Goal: Ask a question: Seek information or help from site administrators or community

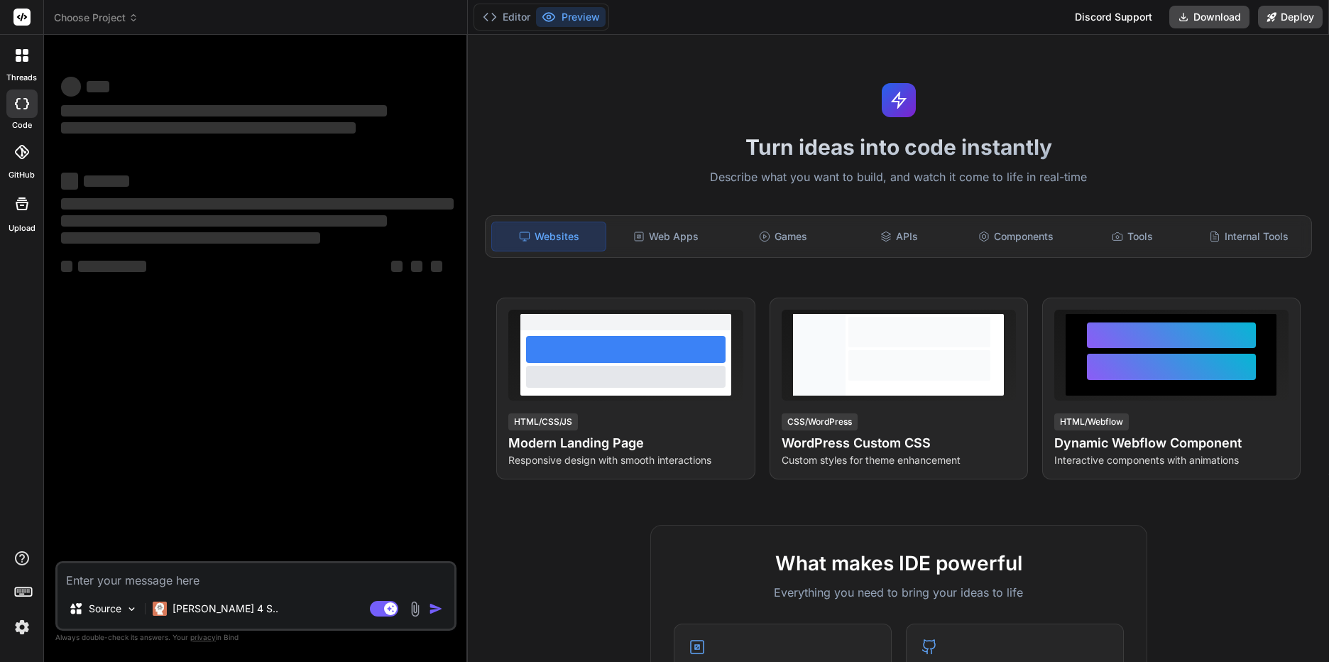
click at [127, 13] on span "Choose Project" at bounding box center [96, 18] width 85 height 14
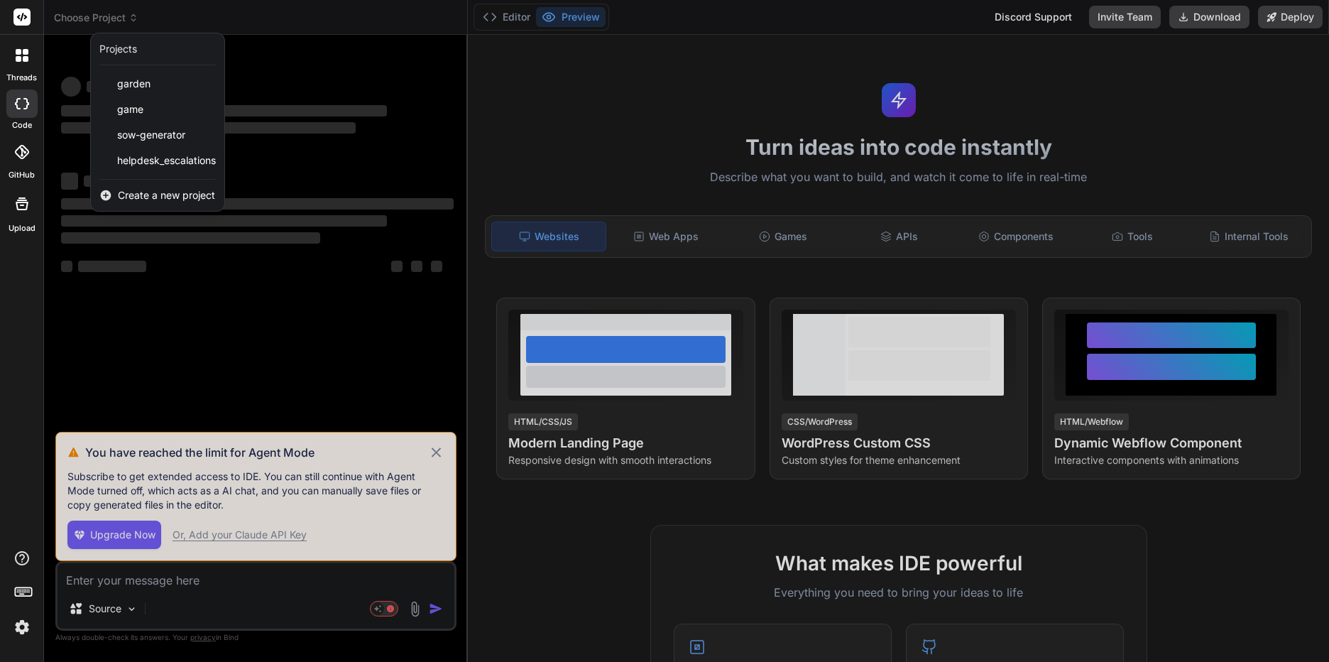
click at [253, 32] on div at bounding box center [664, 331] width 1329 height 662
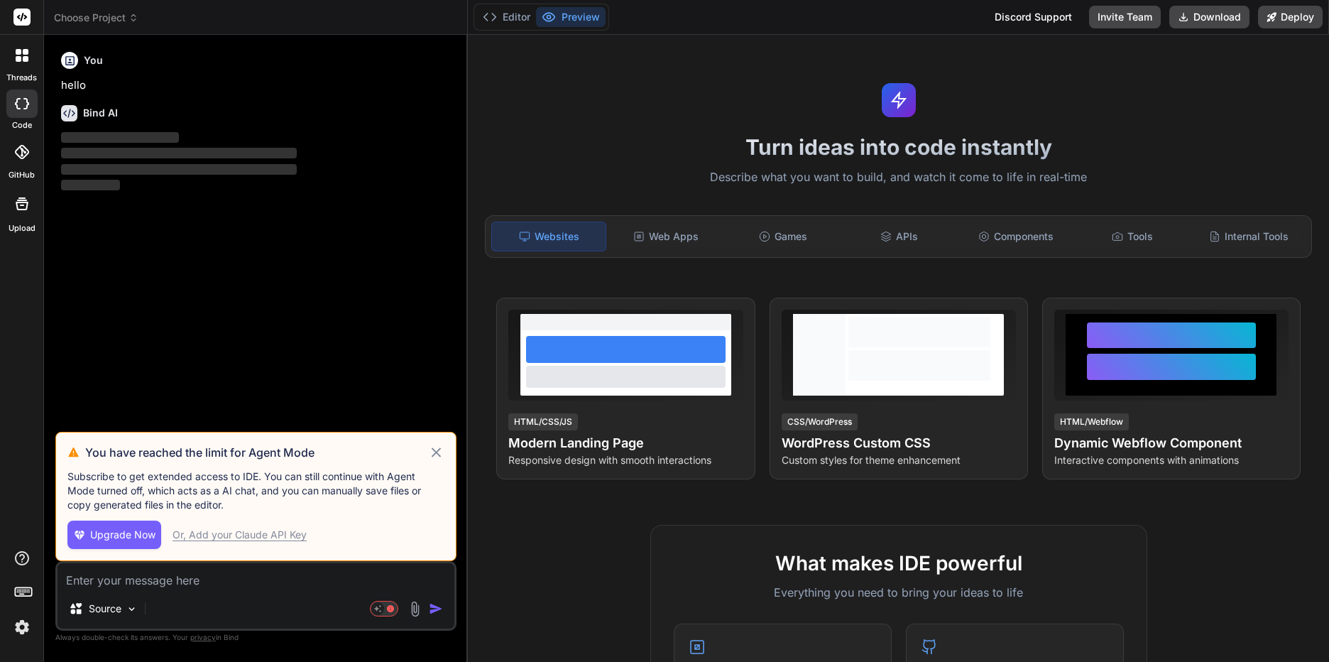
type textarea "x"
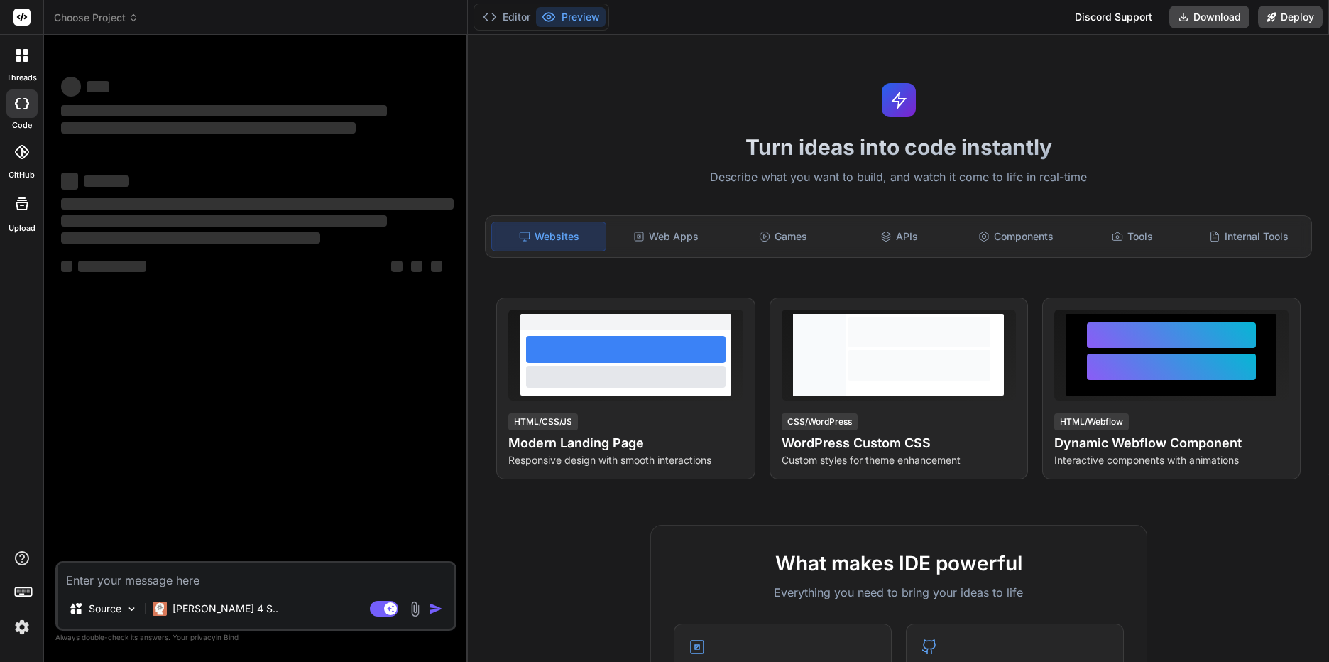
click at [119, 18] on span "Choose Project" at bounding box center [96, 18] width 85 height 14
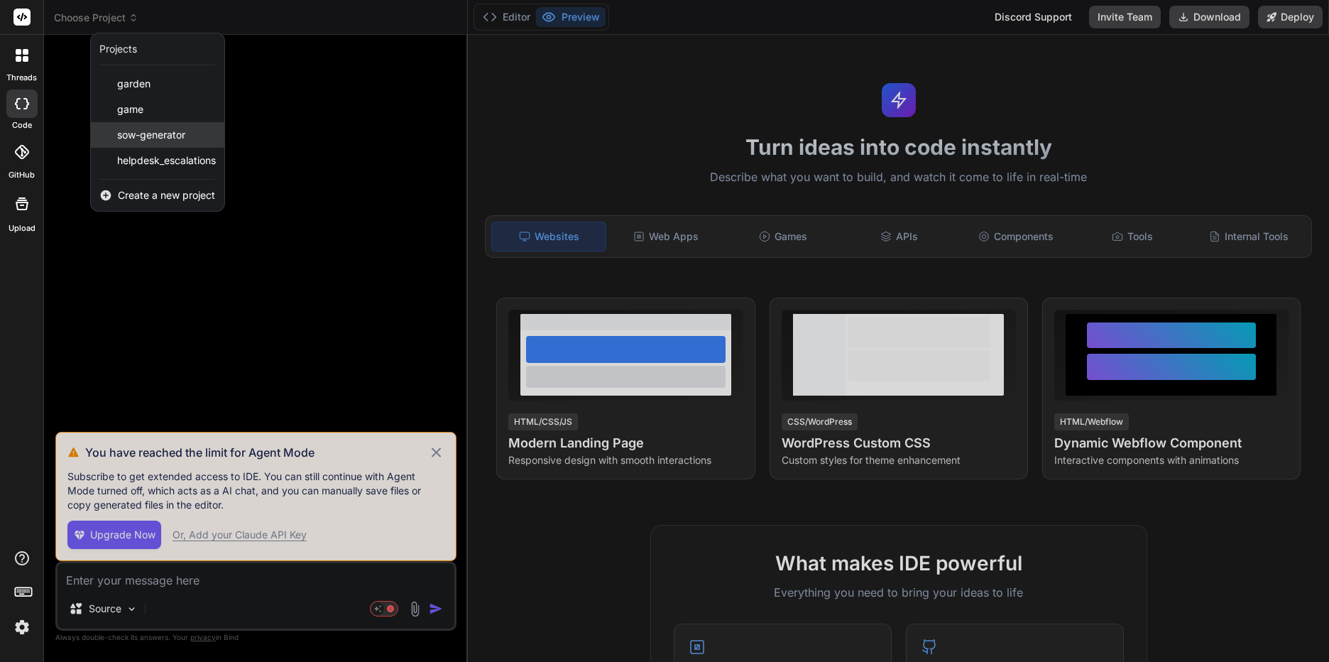
click at [143, 138] on span "sow-generator" at bounding box center [151, 135] width 68 height 14
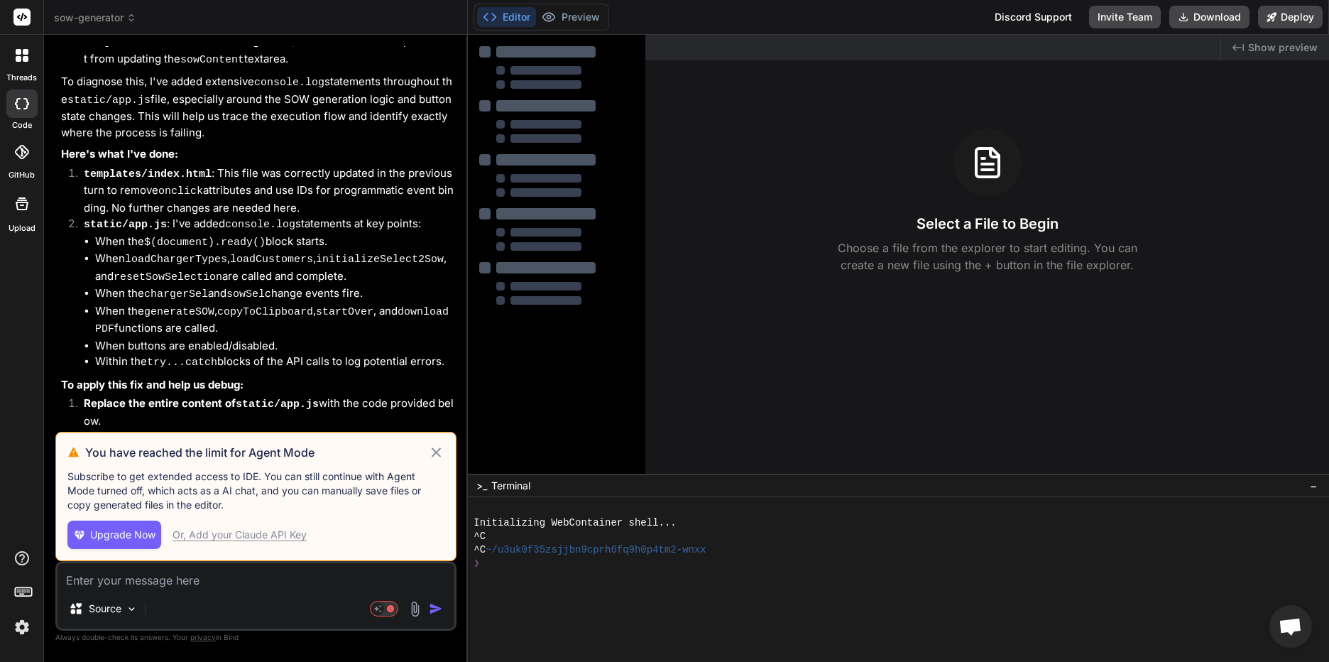
type textarea "x"
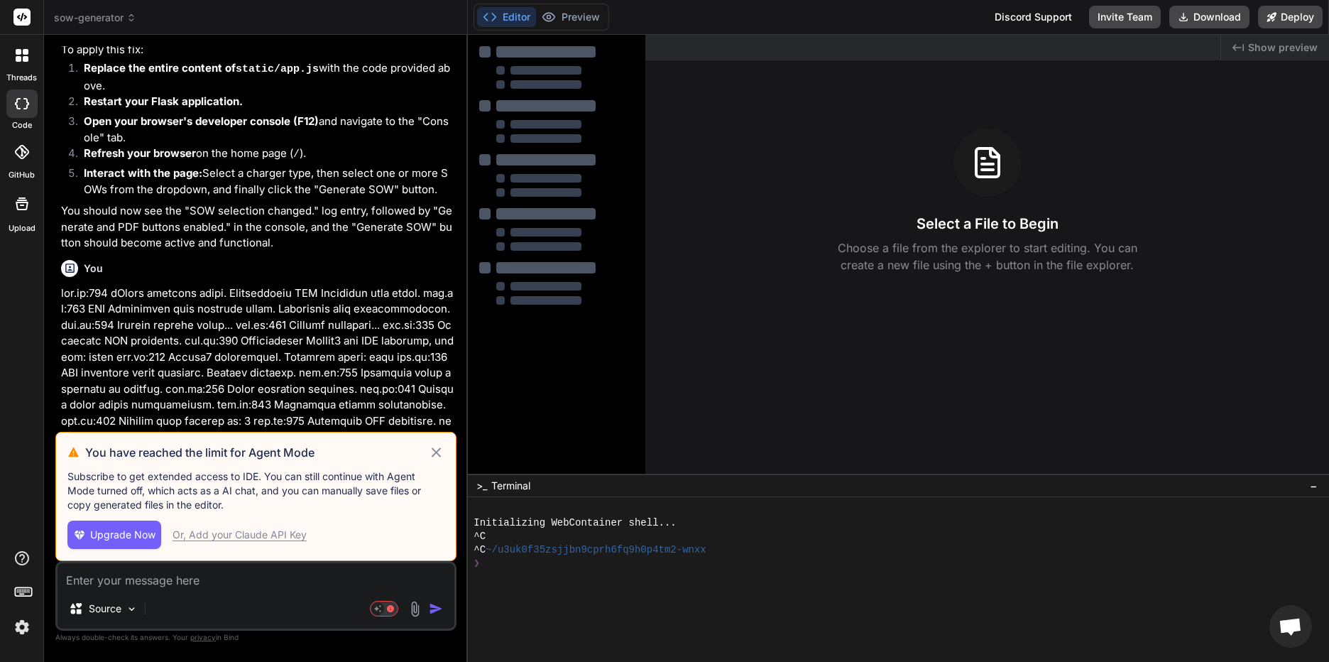
click at [180, 584] on textarea at bounding box center [256, 576] width 397 height 26
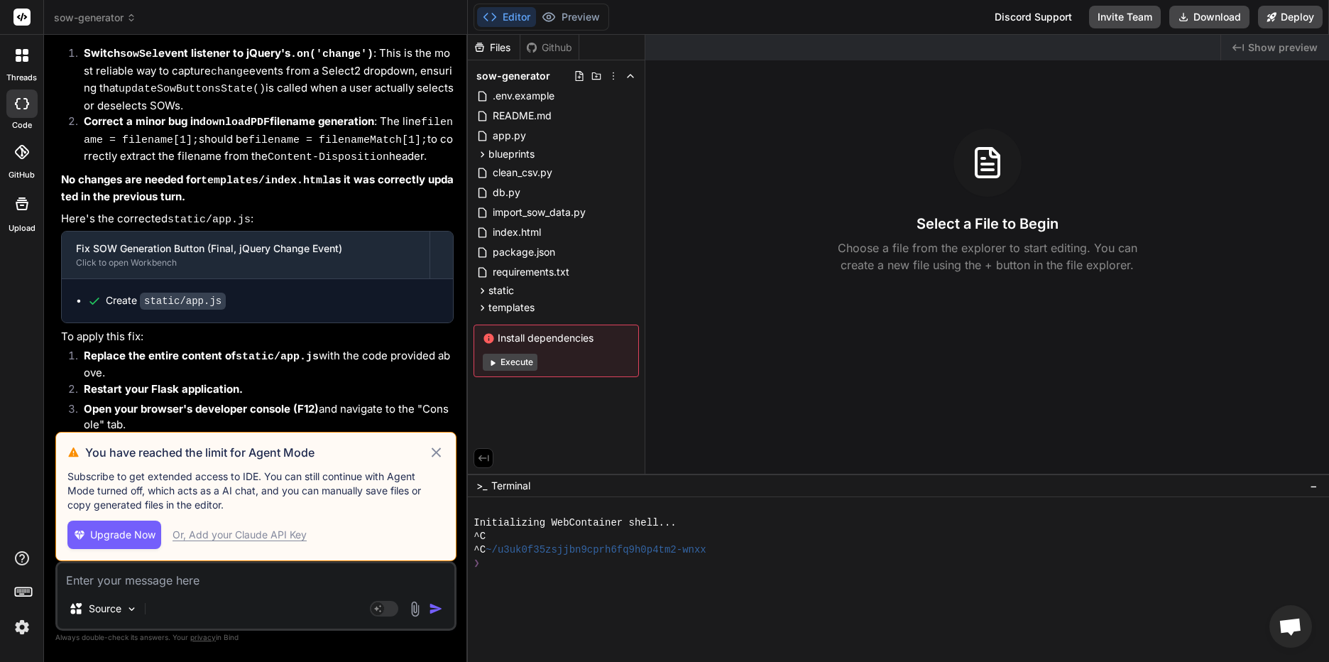
scroll to position [4494, 0]
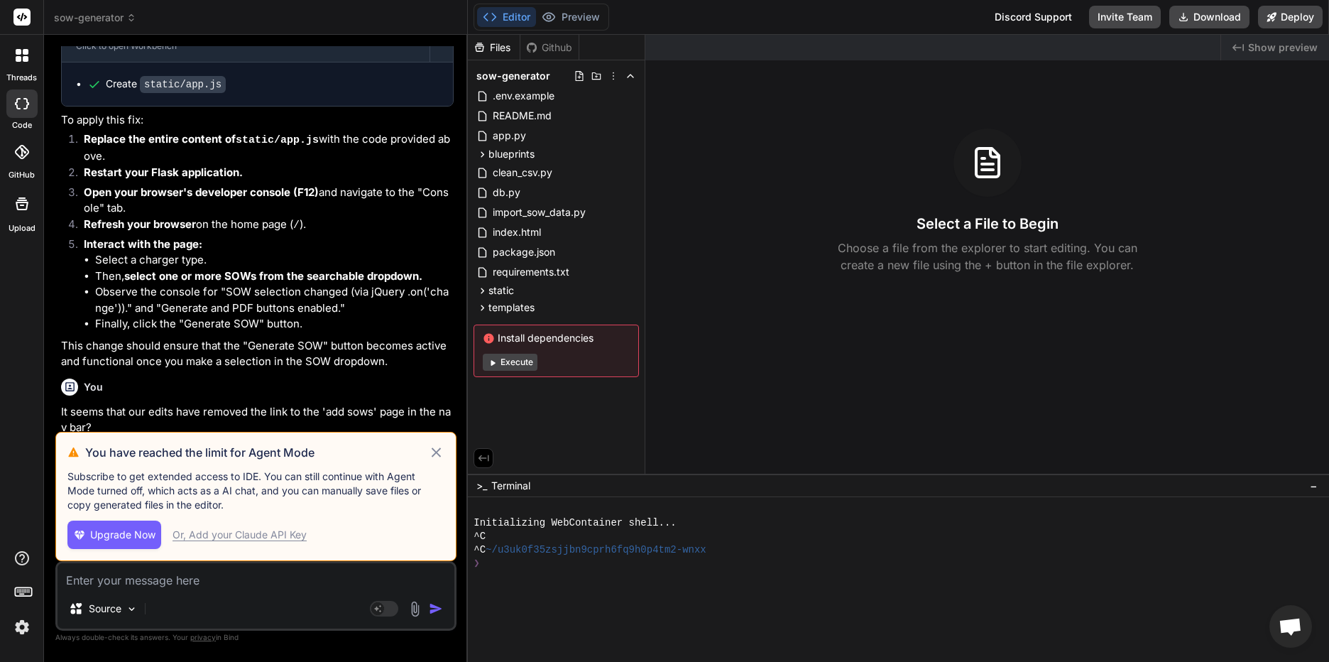
drag, startPoint x: 215, startPoint y: 578, endPoint x: 201, endPoint y: 572, distance: 15.3
click at [215, 578] on textarea at bounding box center [256, 576] width 397 height 26
type textarea "h"
type textarea "x"
type textarea "he"
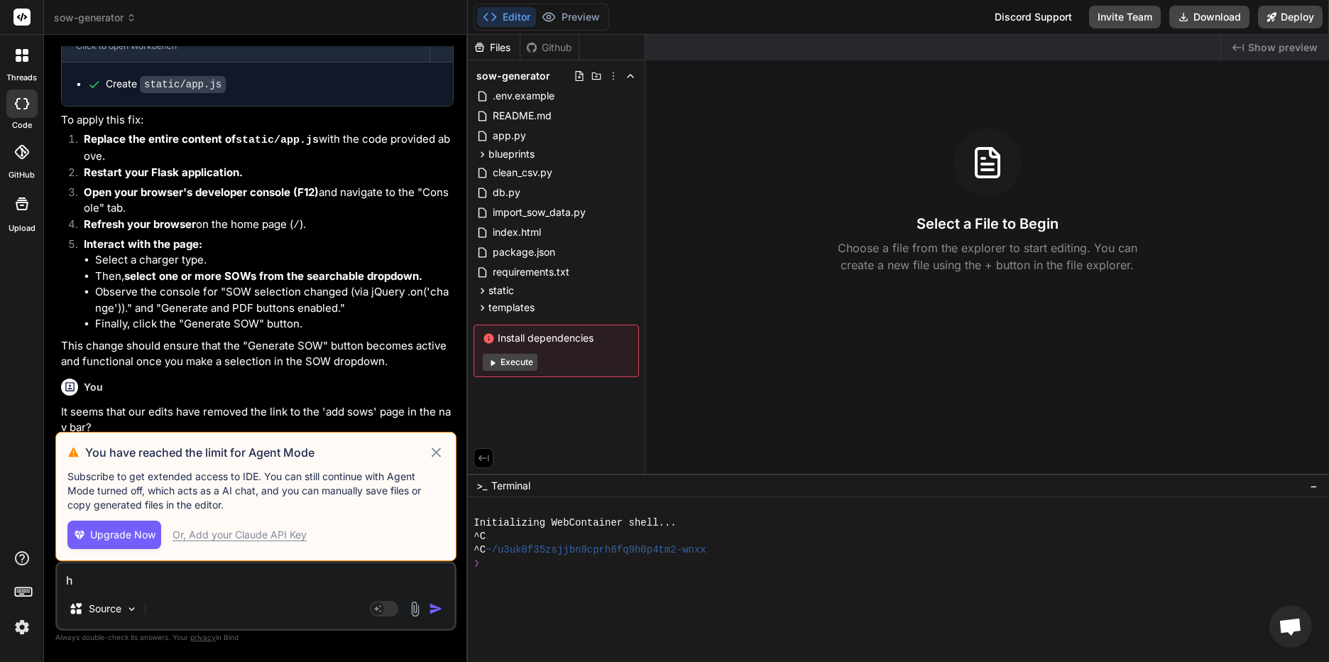
type textarea "x"
type textarea "hel"
type textarea "x"
type textarea "help"
type textarea "x"
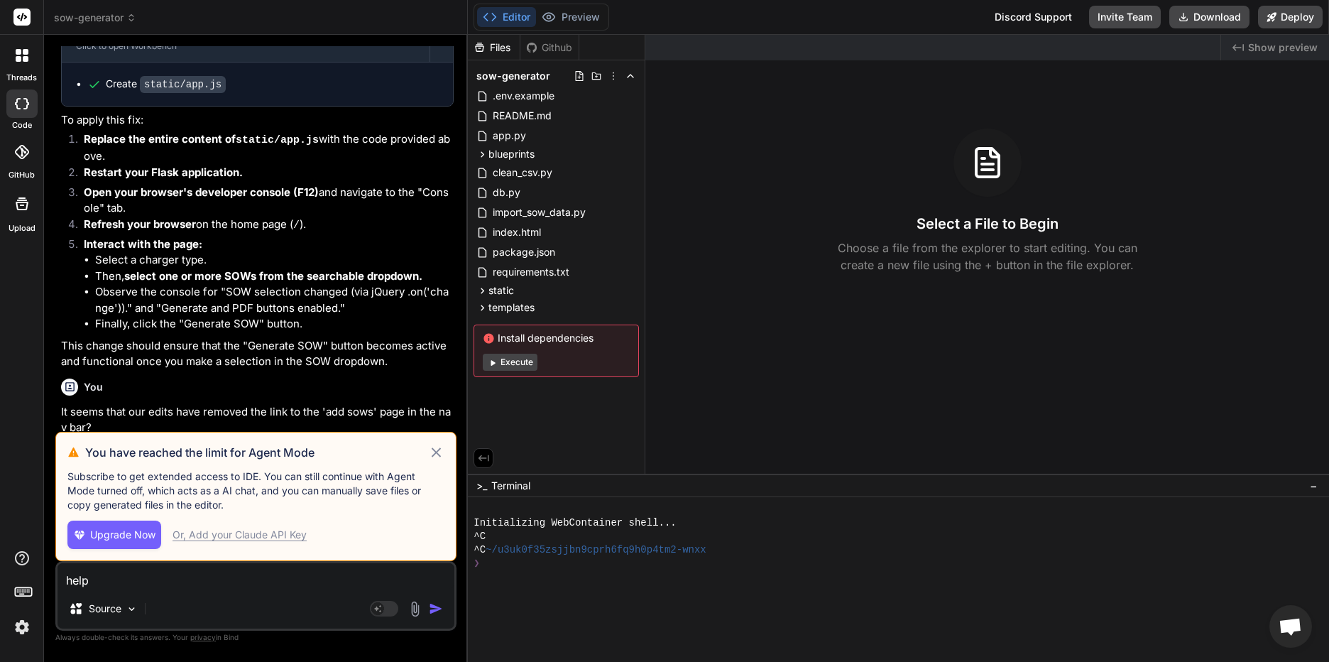
type textarea "help"
type textarea "x"
type textarea "help m"
type textarea "x"
type textarea "help me"
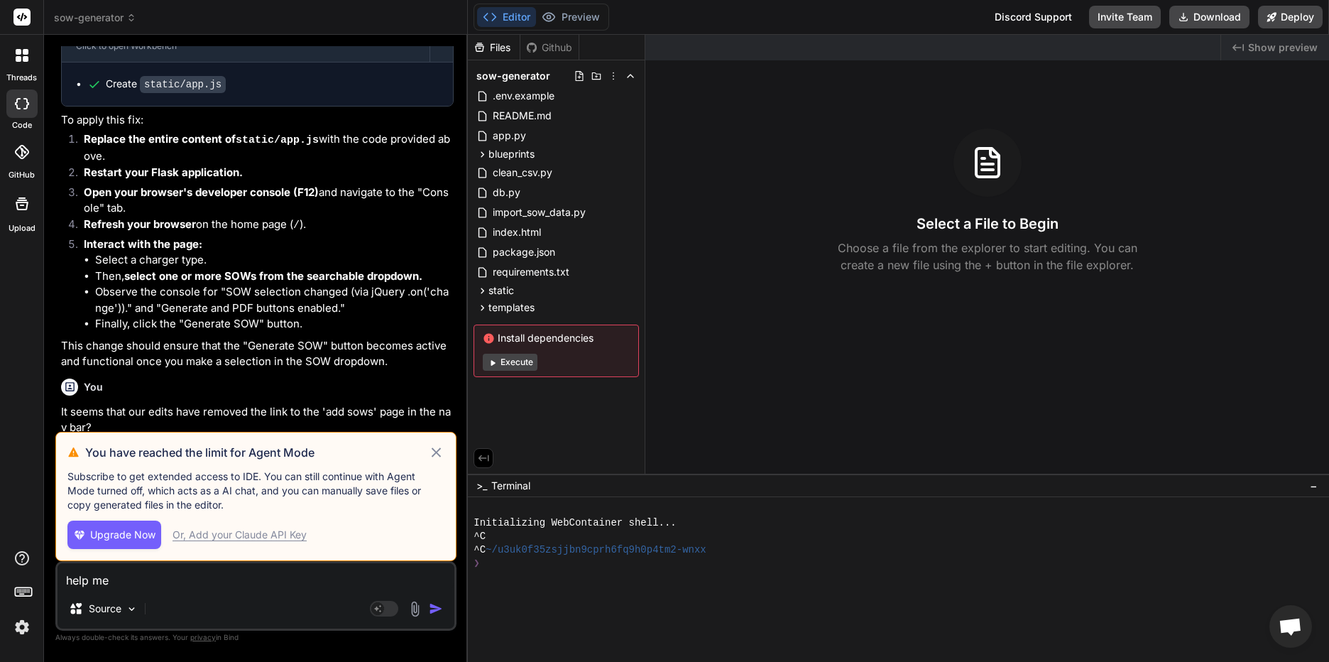
type textarea "x"
type textarea "help me"
type textarea "x"
type textarea "help me a"
type textarea "x"
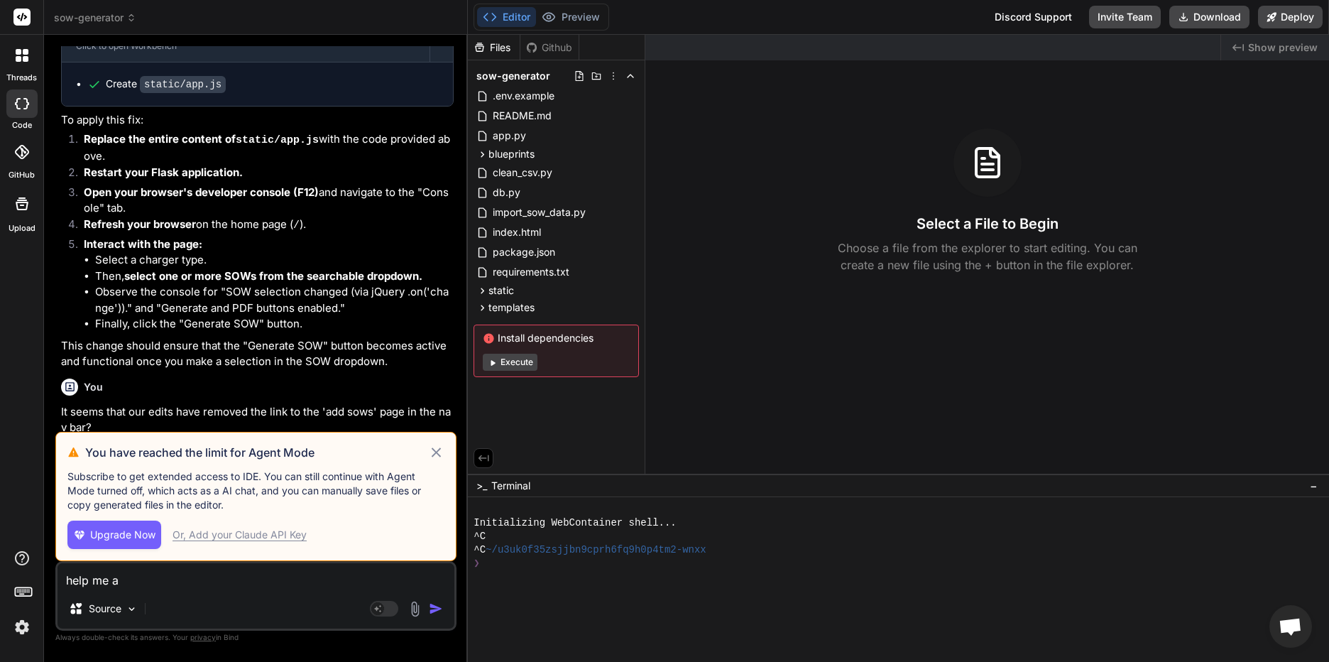
type textarea "help me an"
type textarea "x"
type textarea "help me ans"
type textarea "x"
type textarea "help me answ"
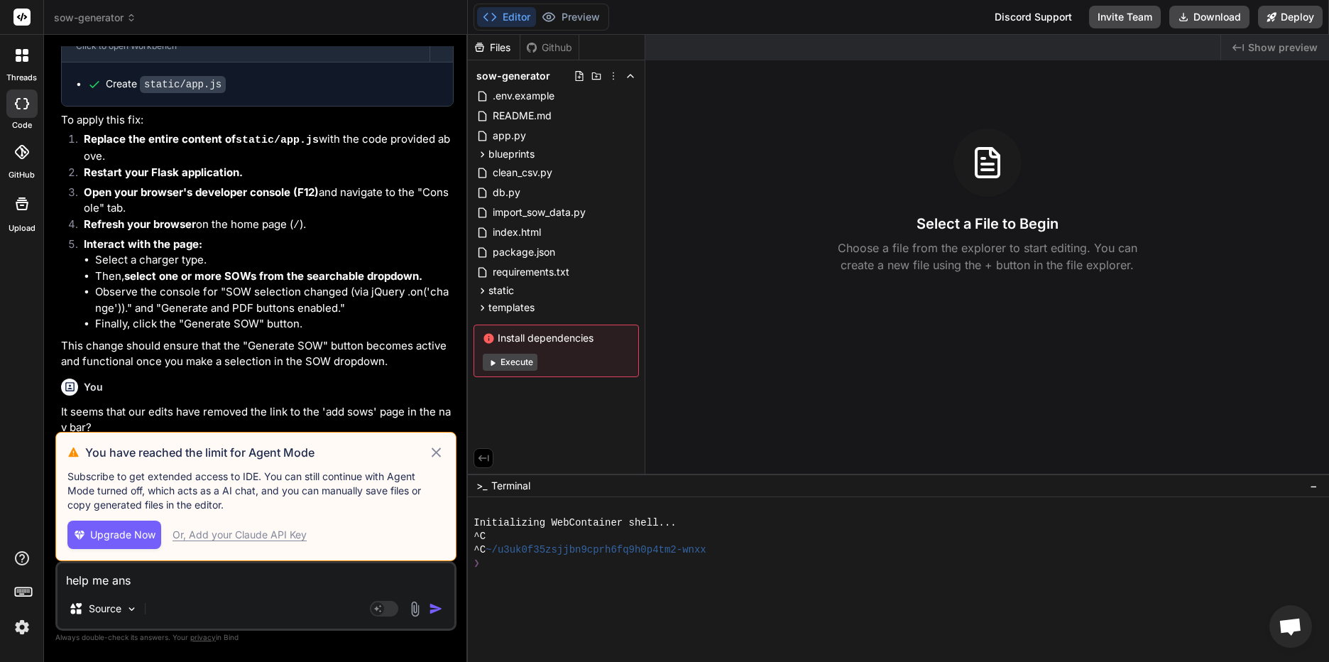
type textarea "x"
type textarea "help me answe"
type textarea "x"
type textarea "help me answer"
type textarea "x"
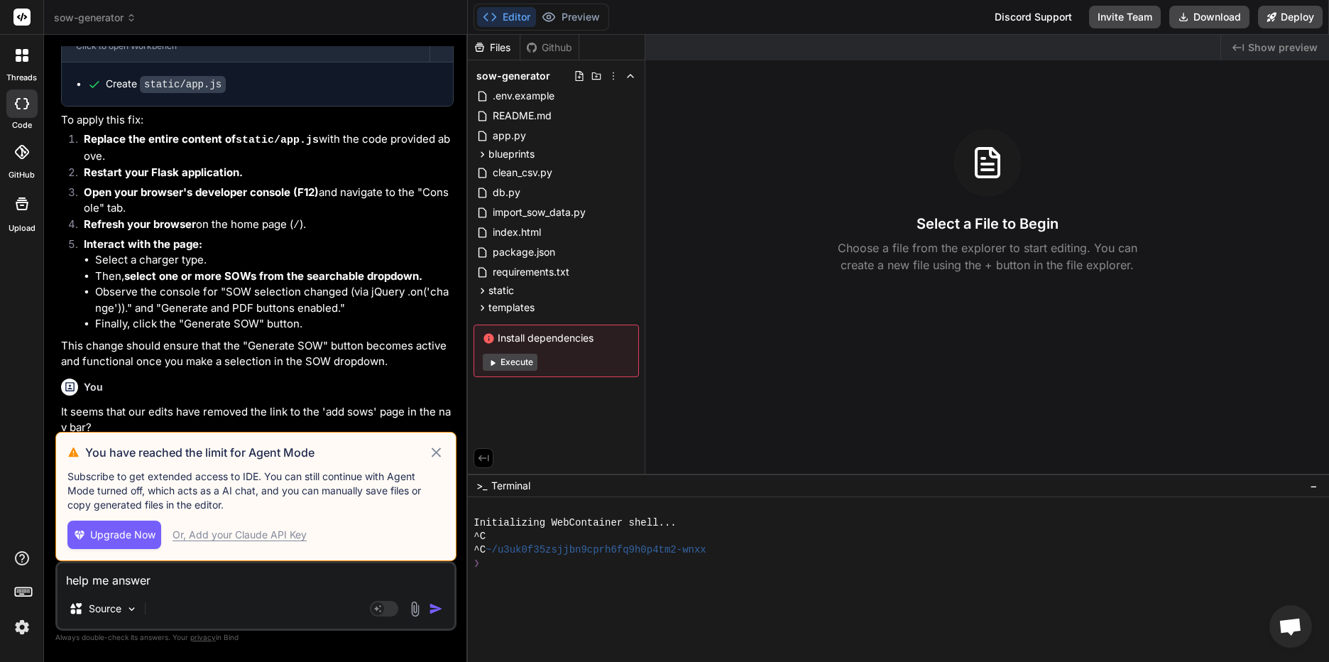
type textarea "help me answer"
type textarea "x"
type textarea "help me answer t"
type textarea "x"
type textarea "help me answer th"
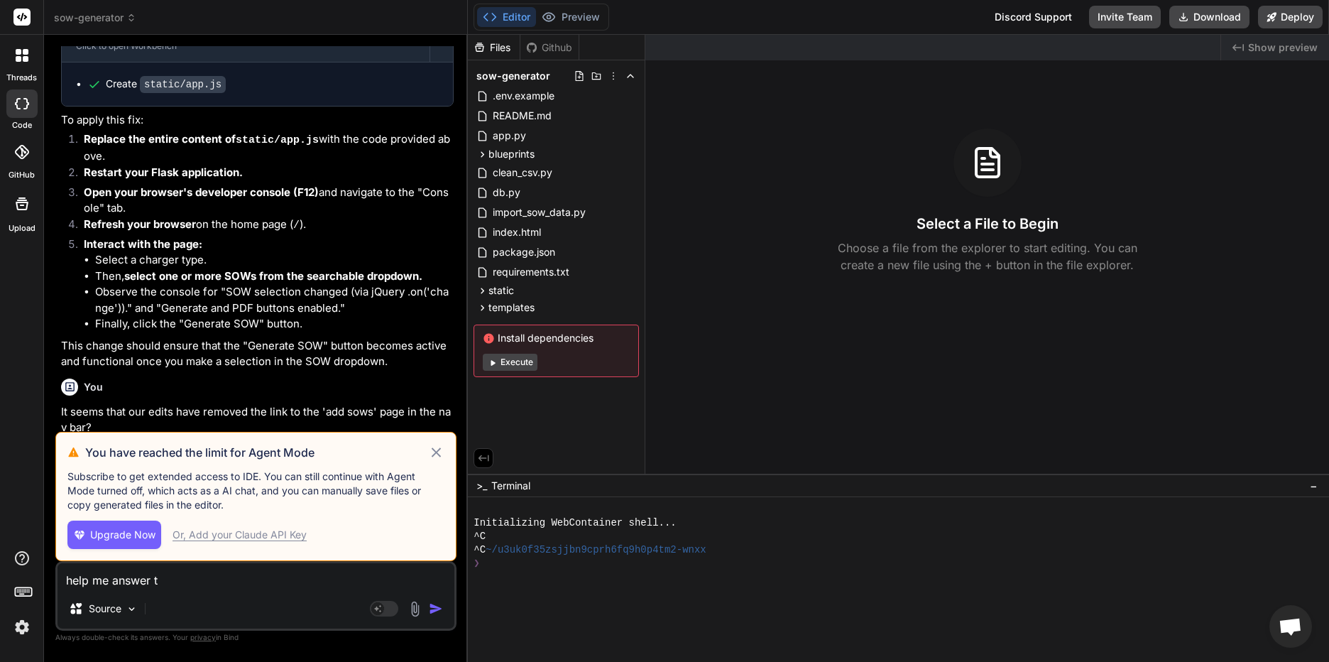
type textarea "x"
type textarea "help me answer the"
type textarea "x"
type textarea "help me answer thes"
type textarea "x"
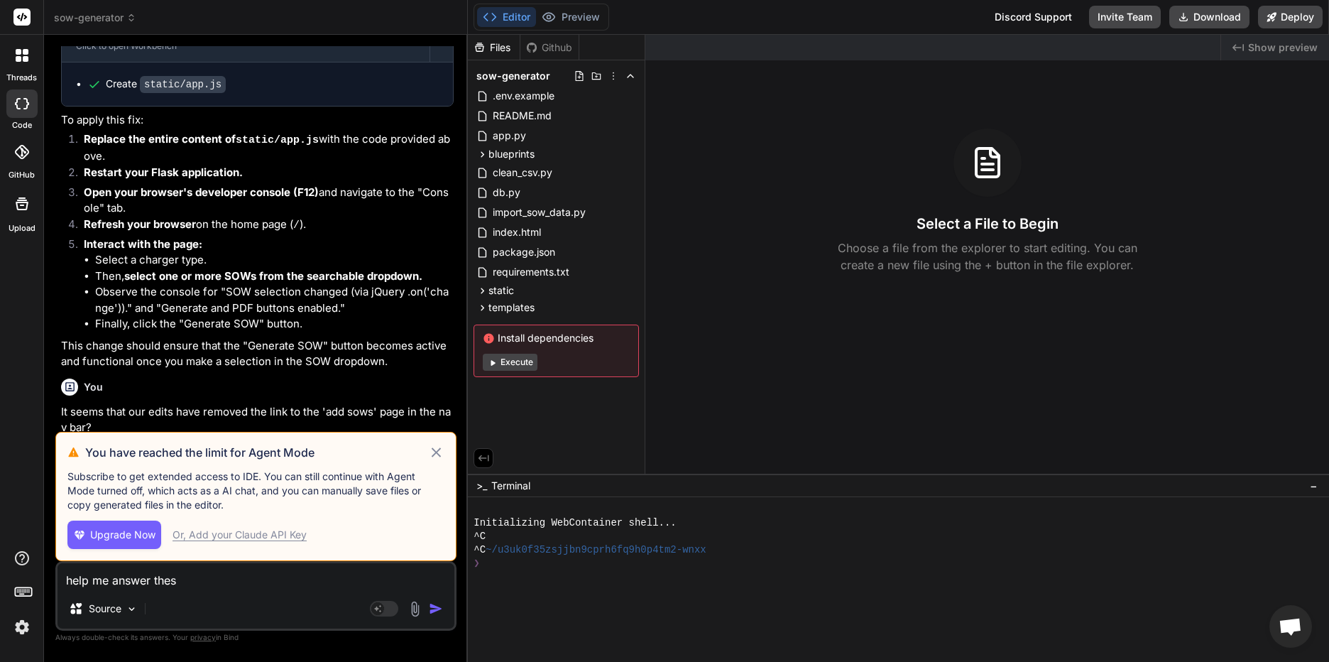
type textarea "help me answer these"
type textarea "x"
type textarea "help me answer these"
type textarea "x"
type textarea "help me answer these q"
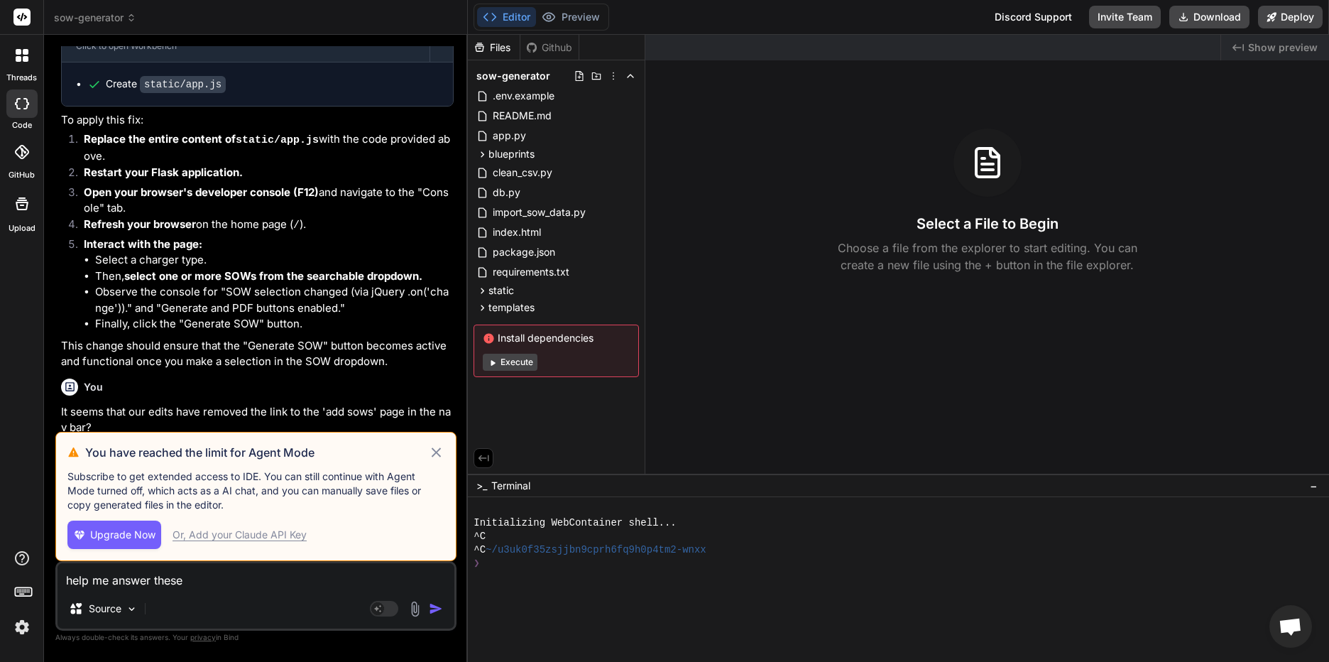
type textarea "x"
type textarea "help me answer these qu"
type textarea "x"
type textarea "help me answer these que"
type textarea "x"
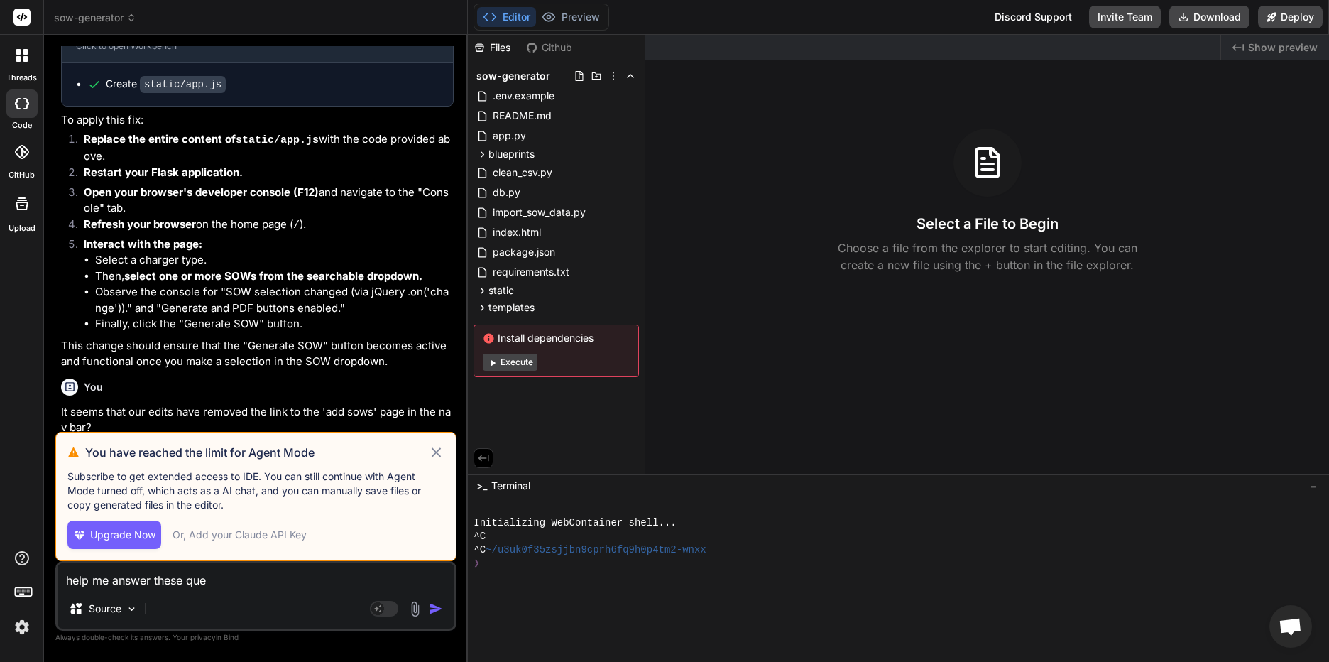
type textarea "help me answer these ques"
type textarea "x"
type textarea "help me answer these quest"
type textarea "x"
type textarea "help me answer these questi"
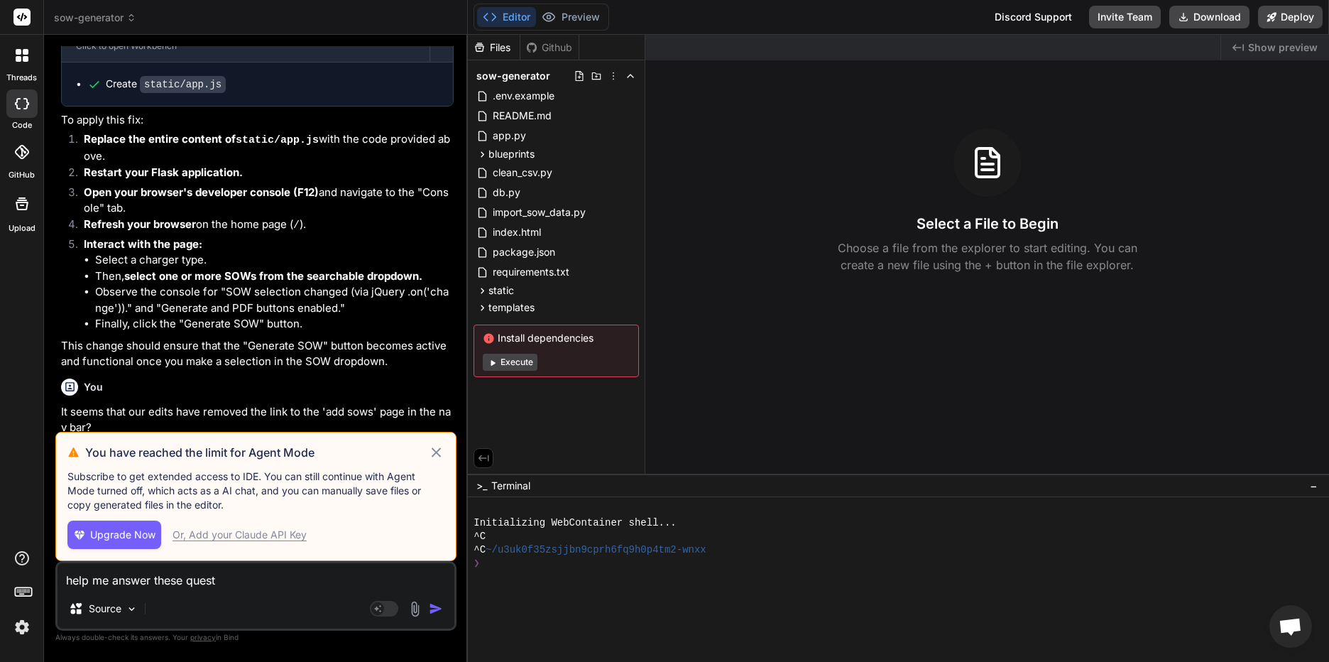
type textarea "x"
type textarea "help me answer these questio"
type textarea "x"
type textarea "help me answer these question"
type textarea "x"
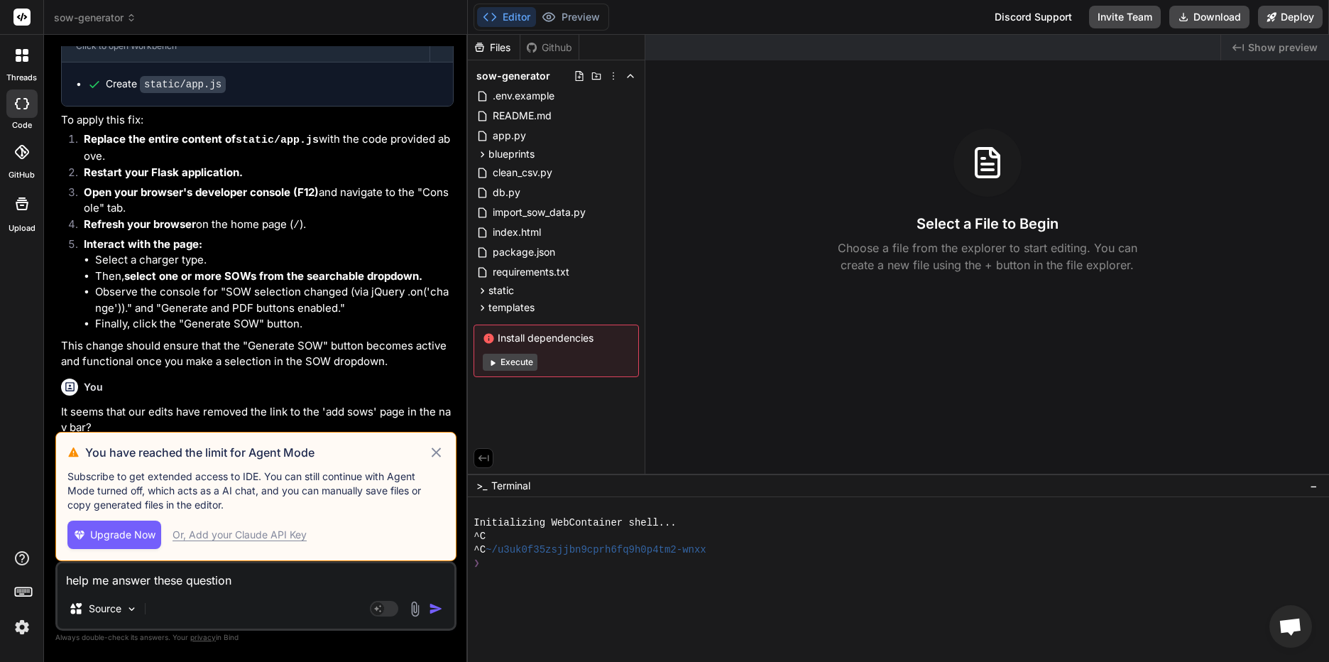
type textarea "help me answer these questions"
type textarea "x"
type textarea "help me answer these questions"
type textarea "x"
type textarea "help me answer these questions a"
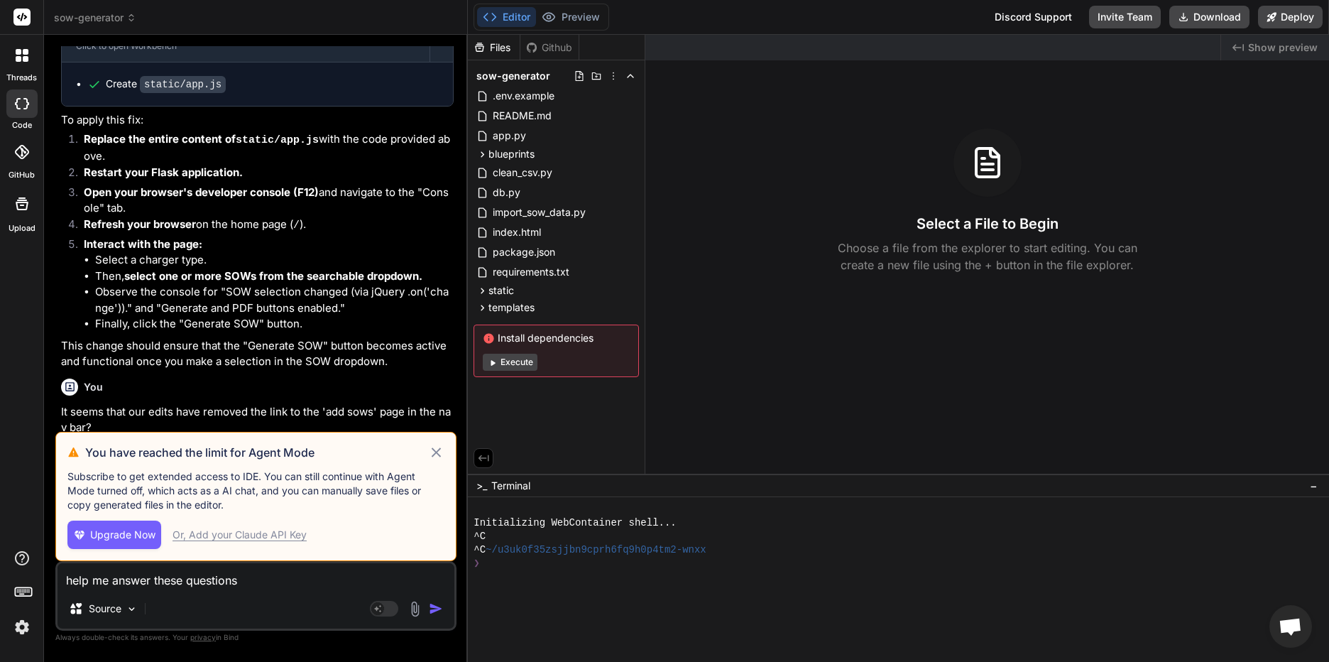
type textarea "x"
type textarea "help me answer these questions ab"
type textarea "x"
type textarea "help me answer these questions abo"
type textarea "x"
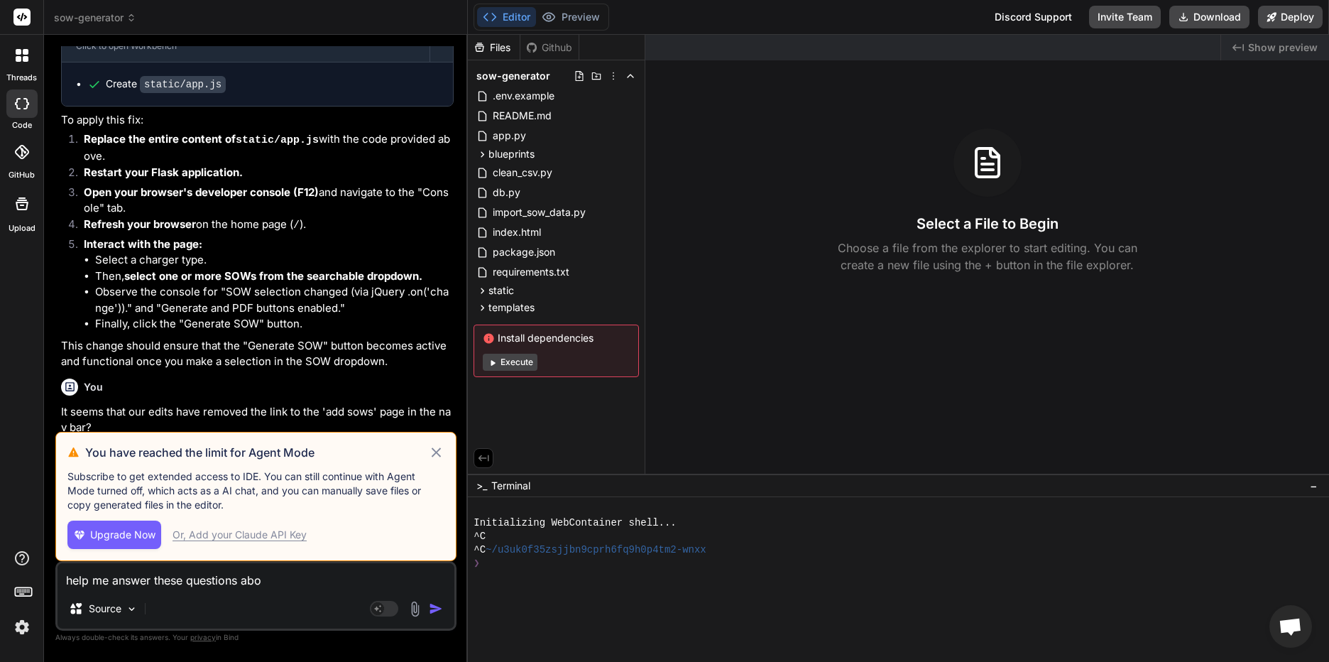
type textarea "help me answer these questions abou"
type textarea "x"
type textarea "help me answer these questions about"
type textarea "x"
type textarea "help me answer these questions about"
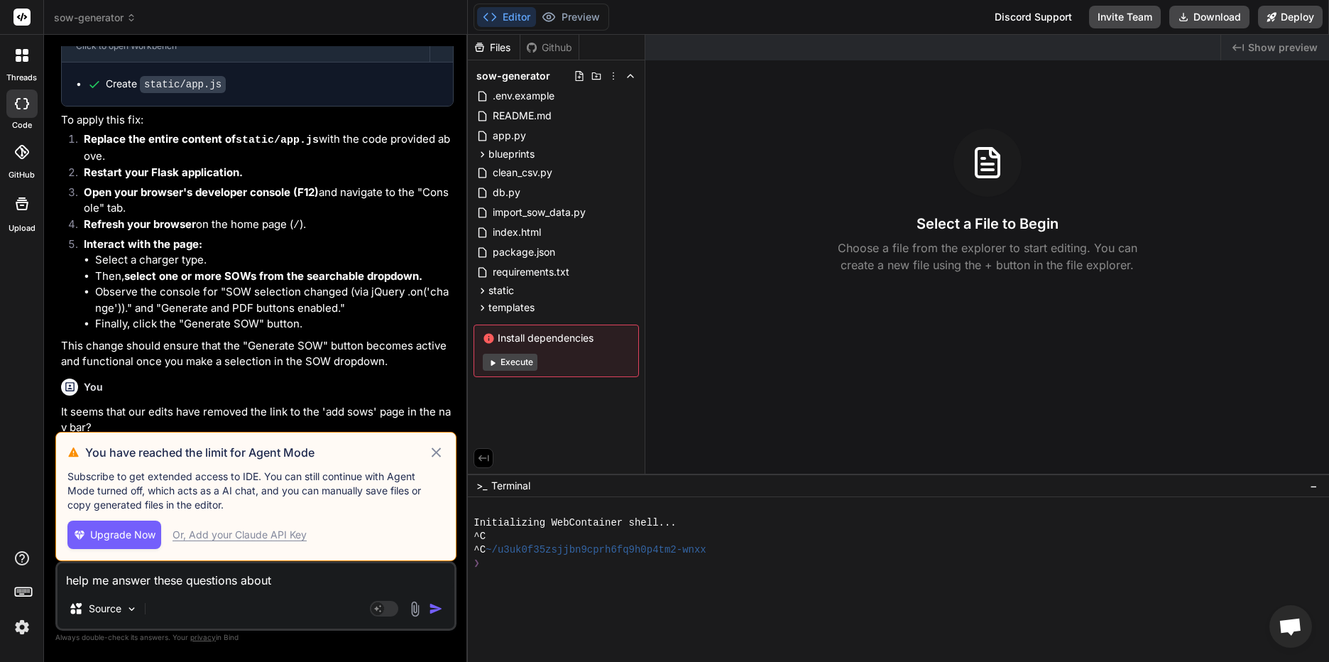
type textarea "x"
type textarea "help me answer these questions about h"
type textarea "x"
type textarea "help me answer these questions about ht"
type textarea "x"
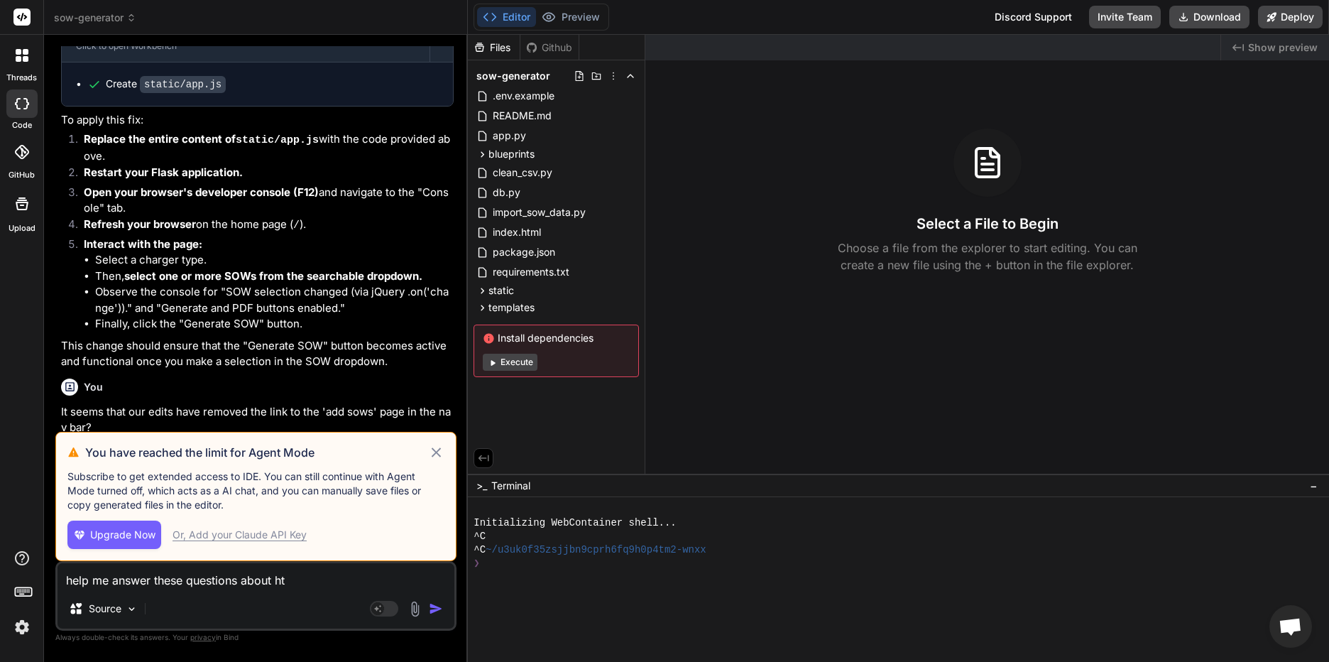
type textarea "help me answer these questions about hti"
type textarea "x"
type textarea "help me answer these questions about hti s"
type textarea "x"
type textarea "help me answer these questions about hti spa"
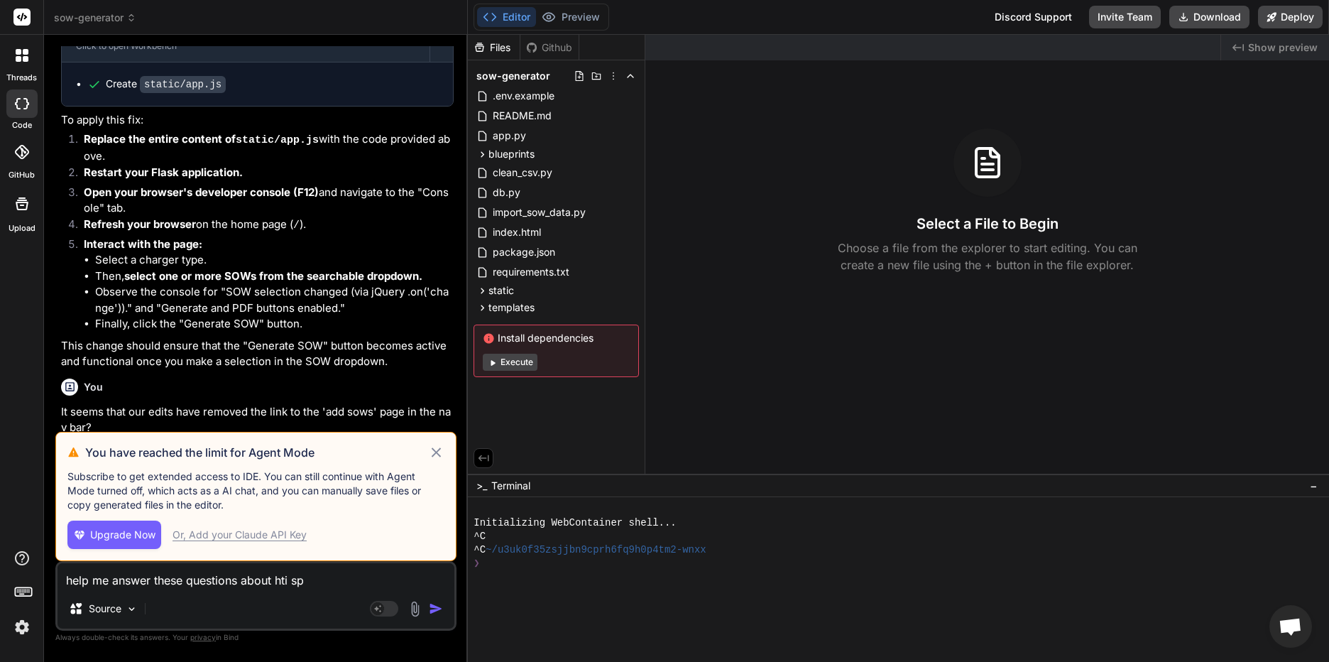
type textarea "x"
type textarea "help me answer these questions about hti sp"
type textarea "x"
type textarea "help me answer these questions about hti s"
type textarea "x"
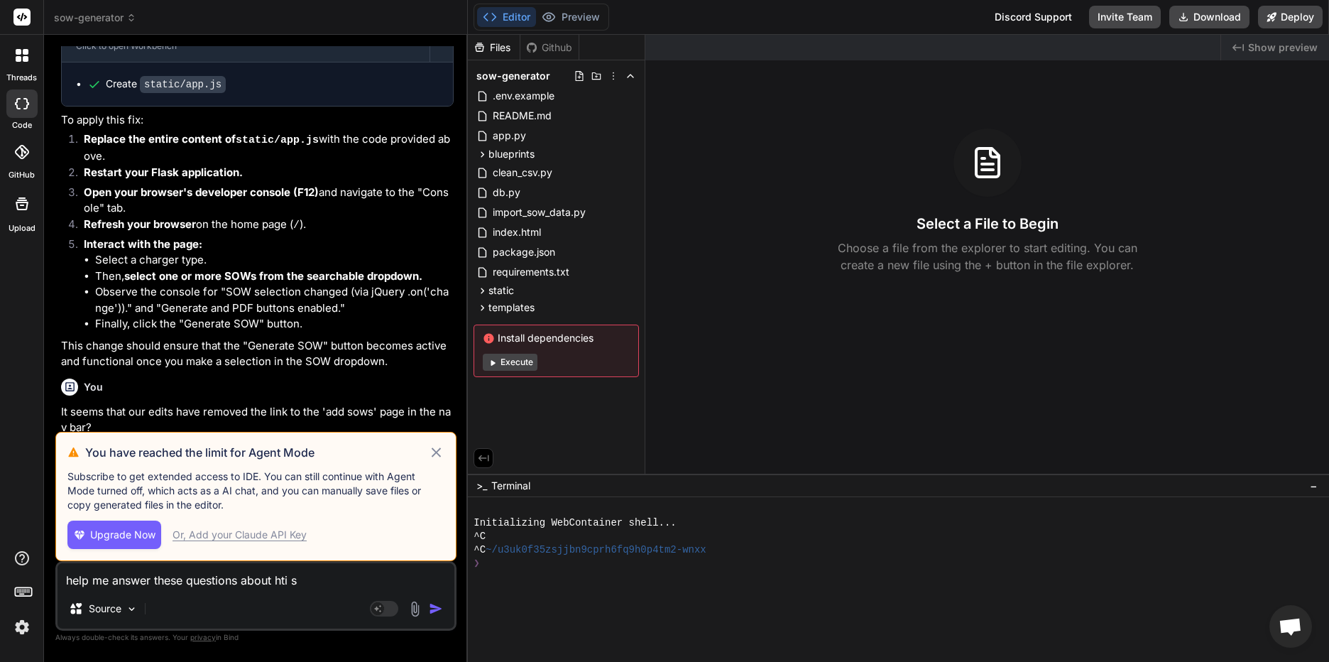
type textarea "help me answer these questions about hti"
type textarea "x"
type textarea "help me answer these questions about hti"
type textarea "x"
type textarea "help me answer these questions about ht"
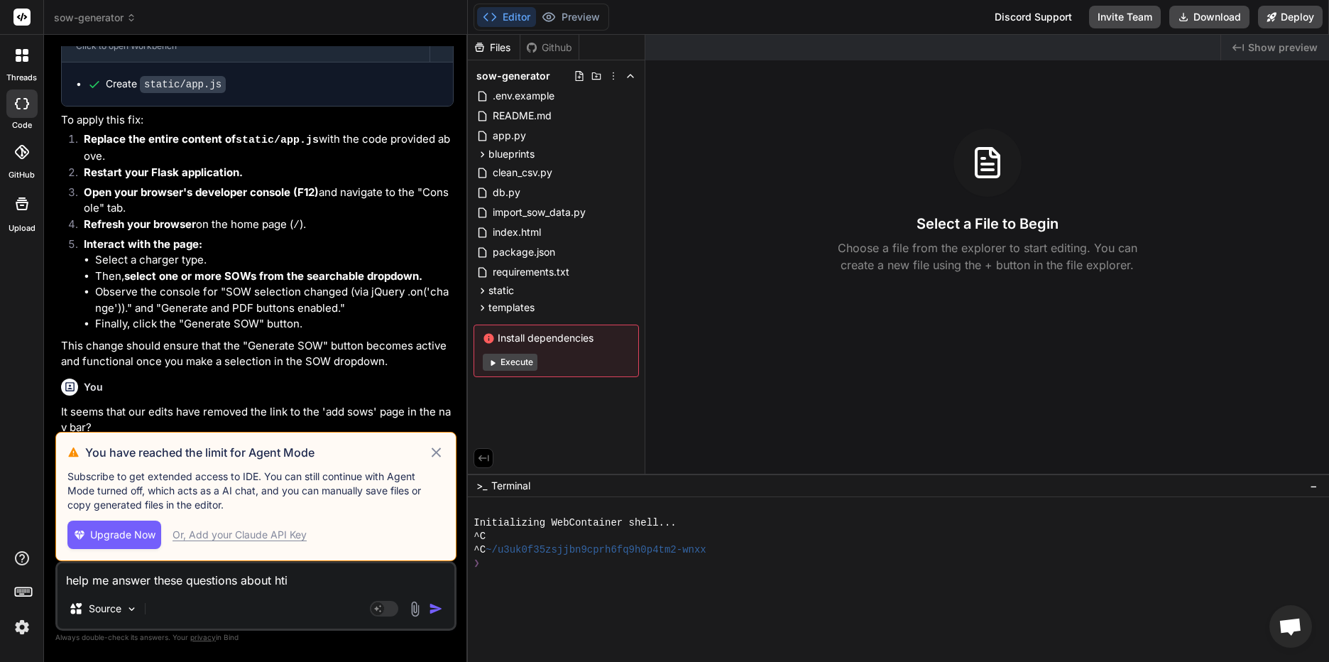
type textarea "x"
type textarea "help me answer these questions about h"
type textarea "x"
type textarea "help me answer these questions about"
type textarea "x"
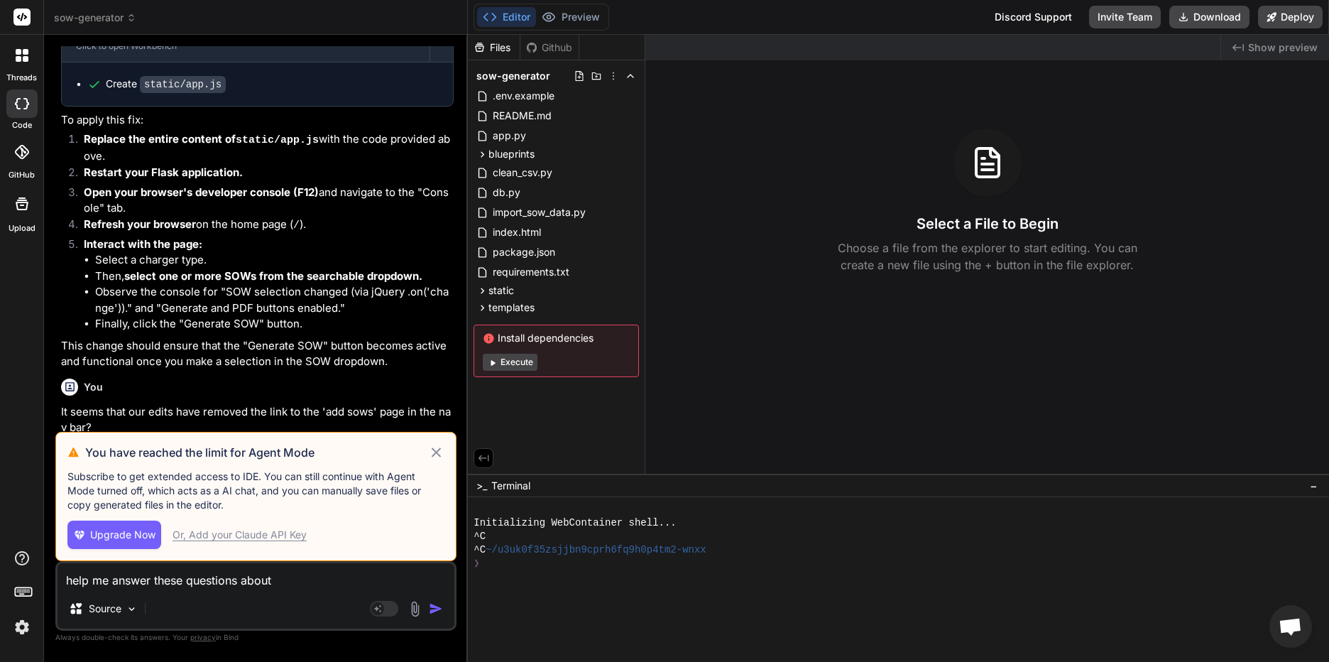
type textarea "help me answer these questions about t"
type textarea "x"
type textarea "help me answer these questions about th"
type textarea "x"
type textarea "help me answer these questions about thi"
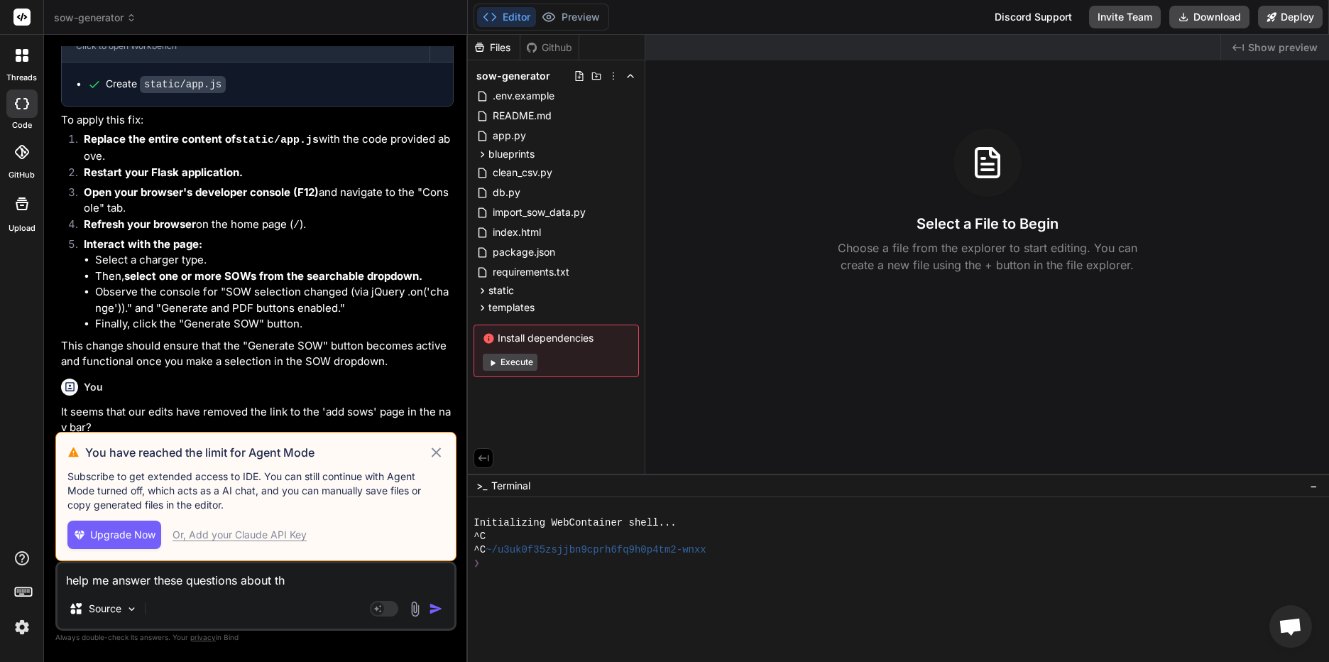
type textarea "x"
type textarea "help me answer these questions about this"
type textarea "x"
type textarea "help me answer these questions about this"
type textarea "x"
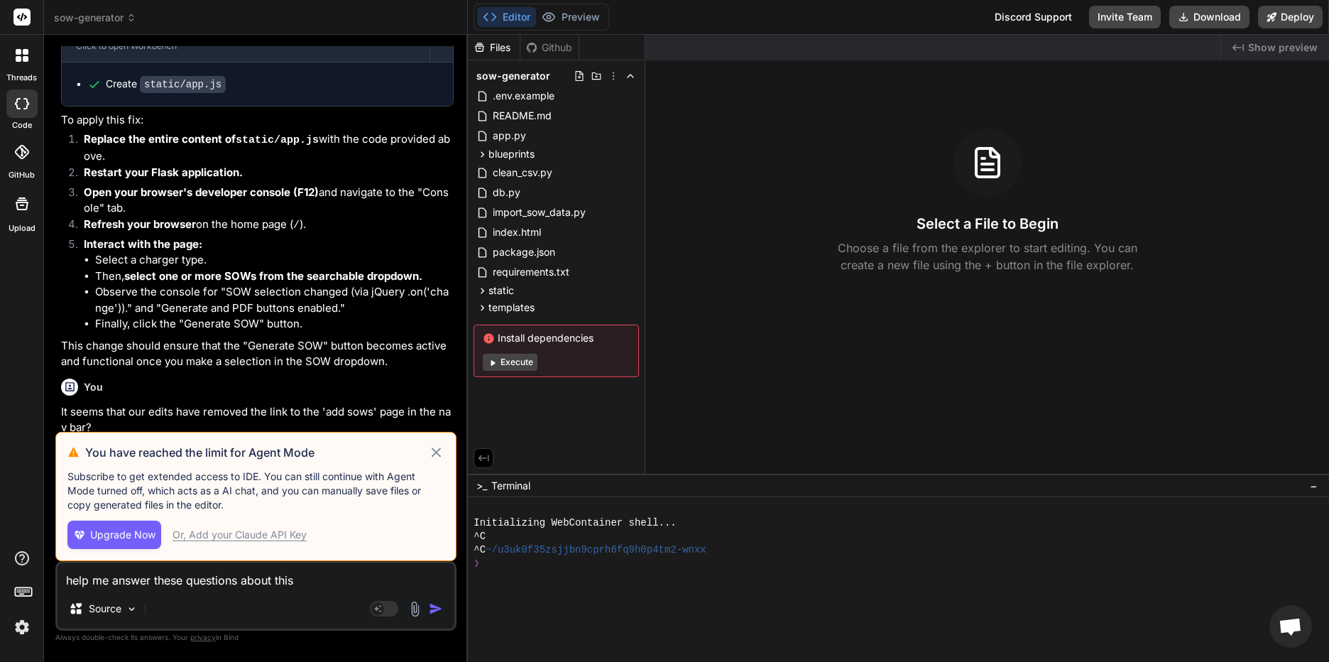
type textarea "help me answer these questions about this a"
type textarea "x"
type textarea "help me answer these questions about this ap"
type textarea "x"
type textarea "help me answer these questions about this app"
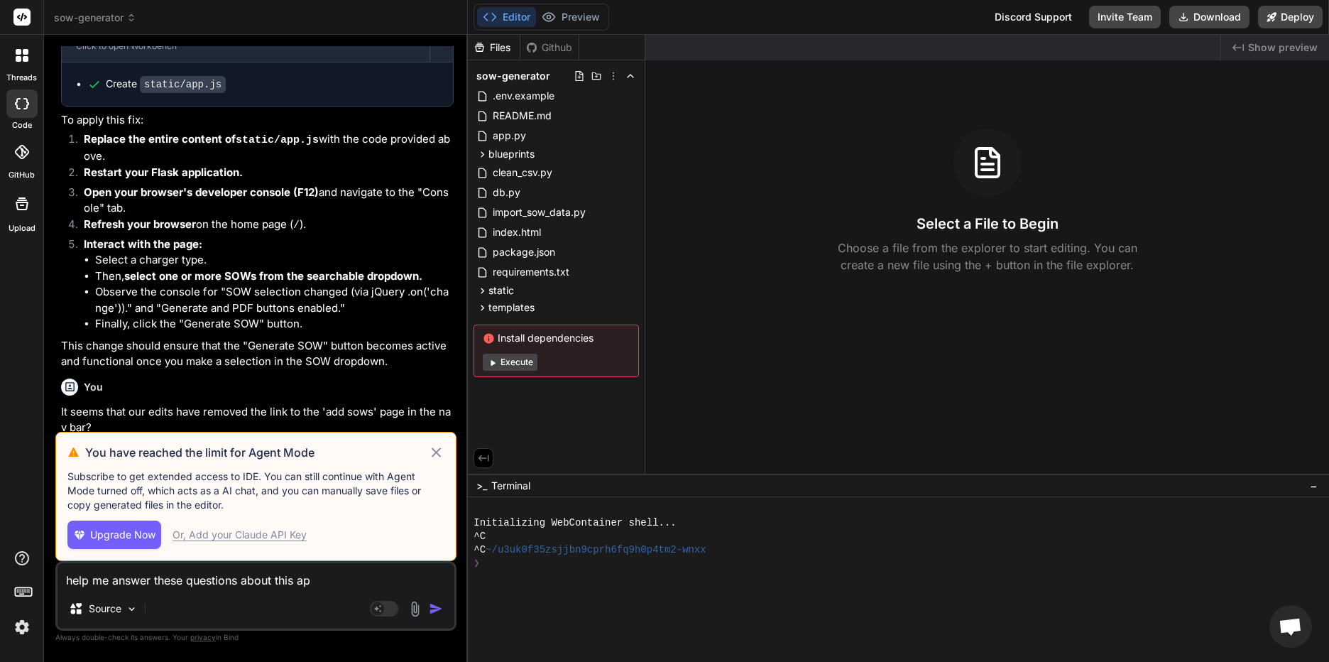
type textarea "x"
type textarea "help me answer these questions about this app"
type textarea "x"
type textarea "help me answer these questions about this app p"
type textarea "x"
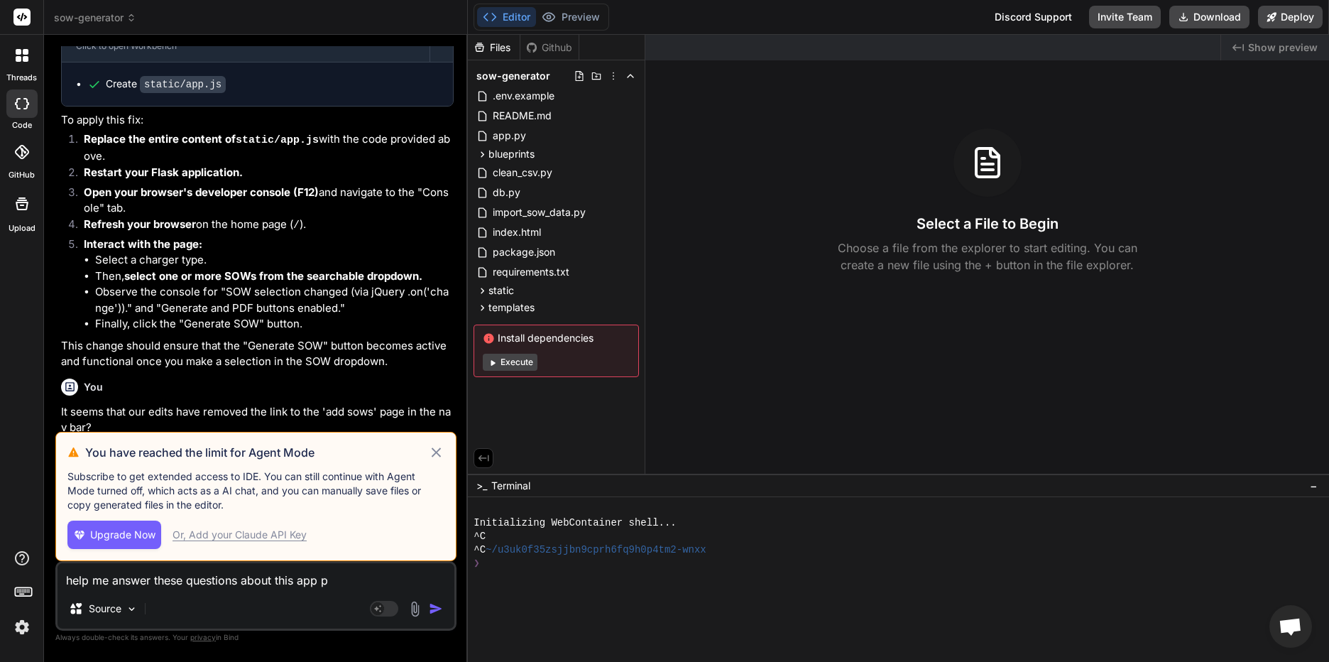
type textarea "help me answer these questions about this app pl"
type textarea "x"
type textarea "help me answer these questions about this app ple"
type textarea "x"
type textarea "help me answer these questions about this app plea"
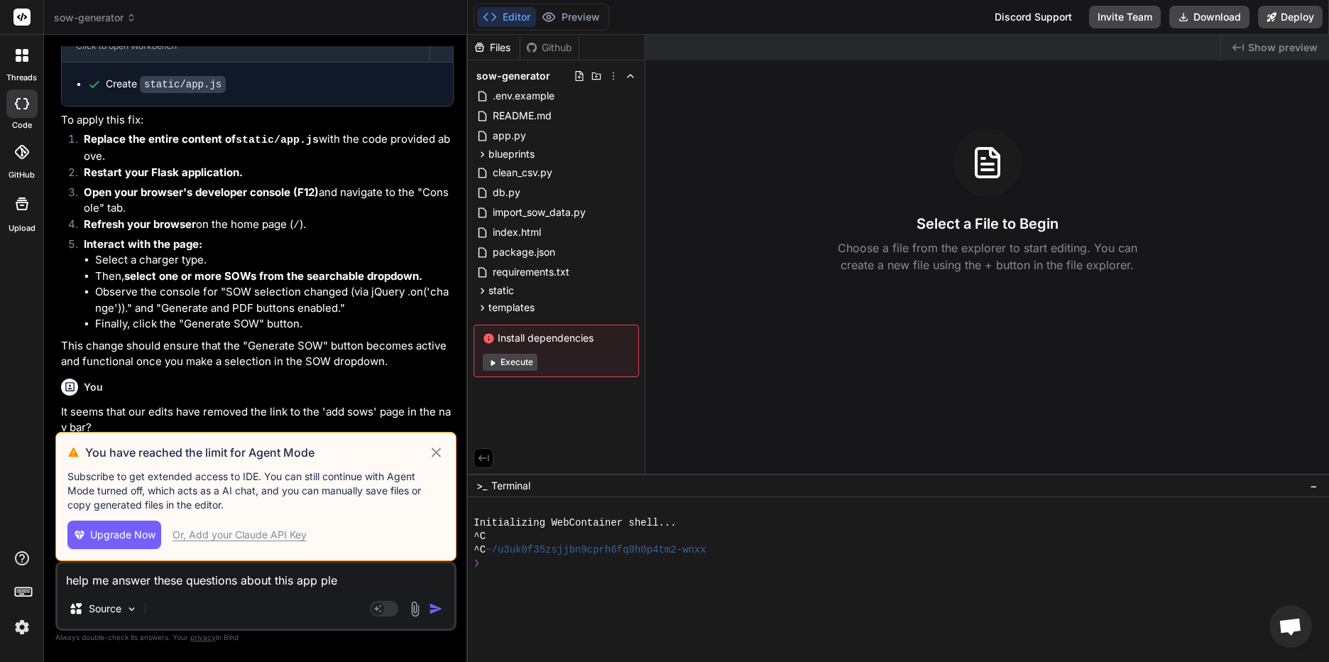
type textarea "x"
type textarea "help me answer these questions about this app pleas"
type textarea "x"
type textarea "help me answer these questions about this app please"
type textarea "x"
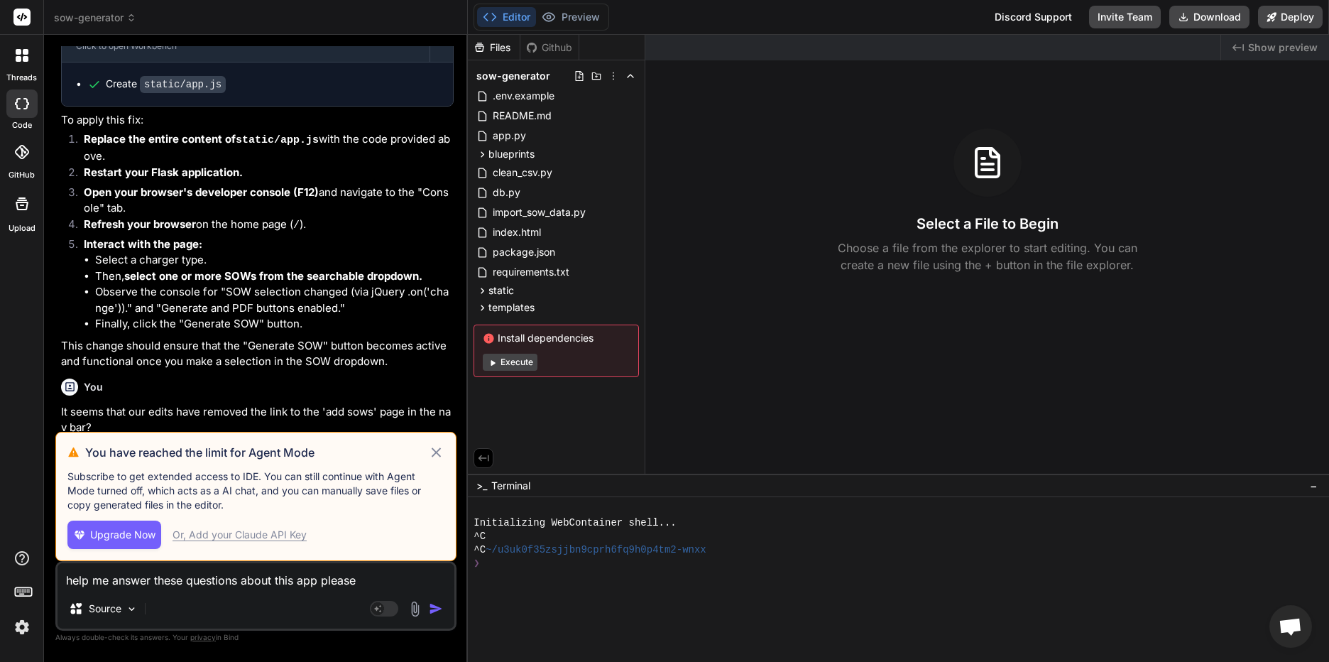
type textarea "help me answer these questions about this app please:"
type textarea "x"
type textarea "help me answer these questions about this app please:"
type textarea "x"
paste textarea "Thank you for the detailed context! Here’s what I need to know to help you fix …"
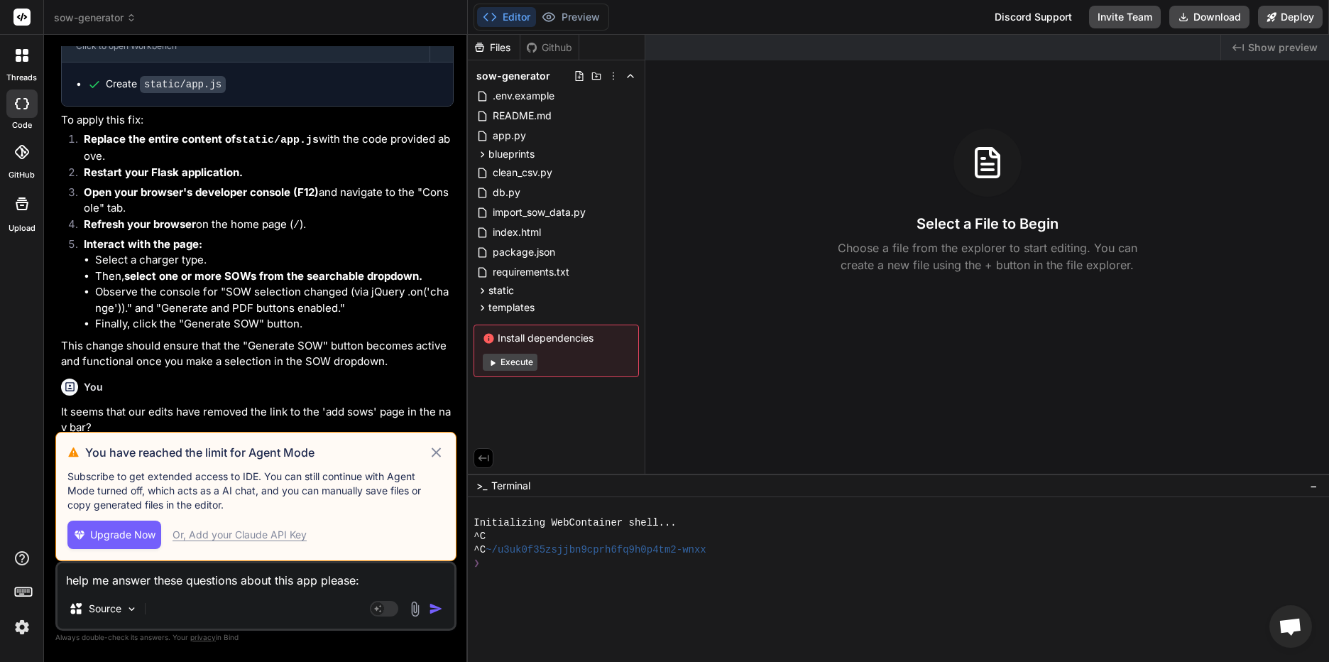
type textarea "help me answer these questions about this app please: Thank you for the detaile…"
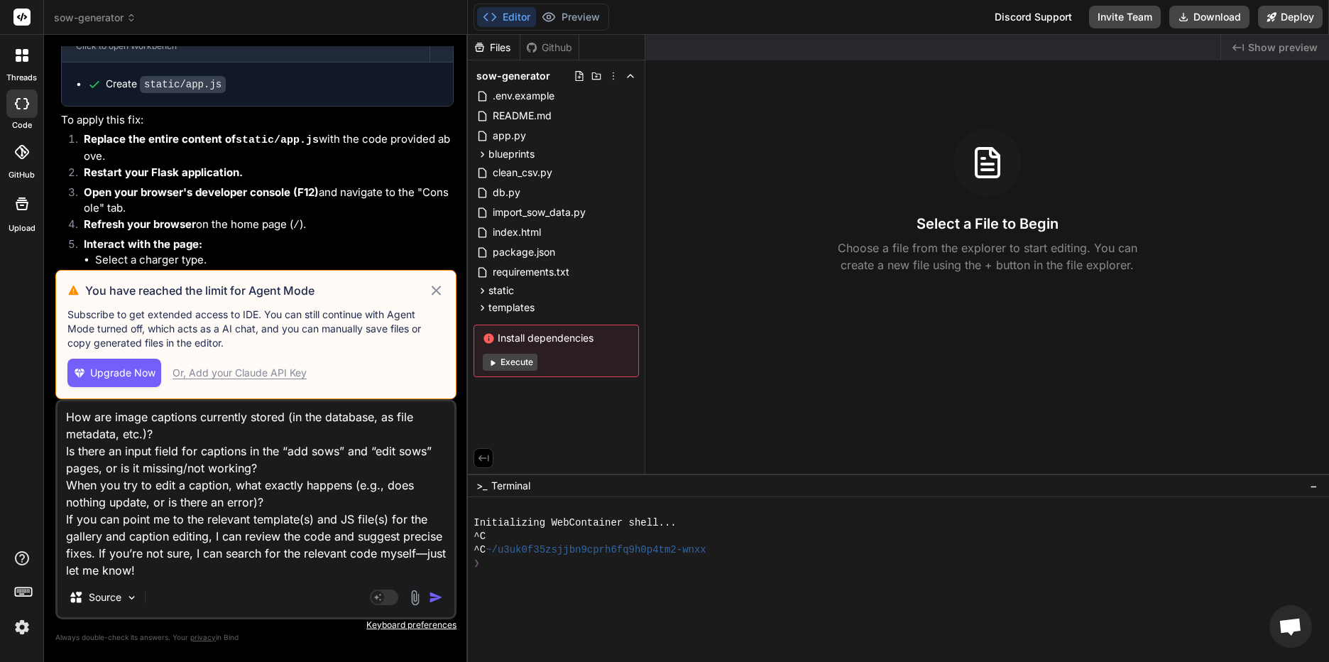
type textarea "x"
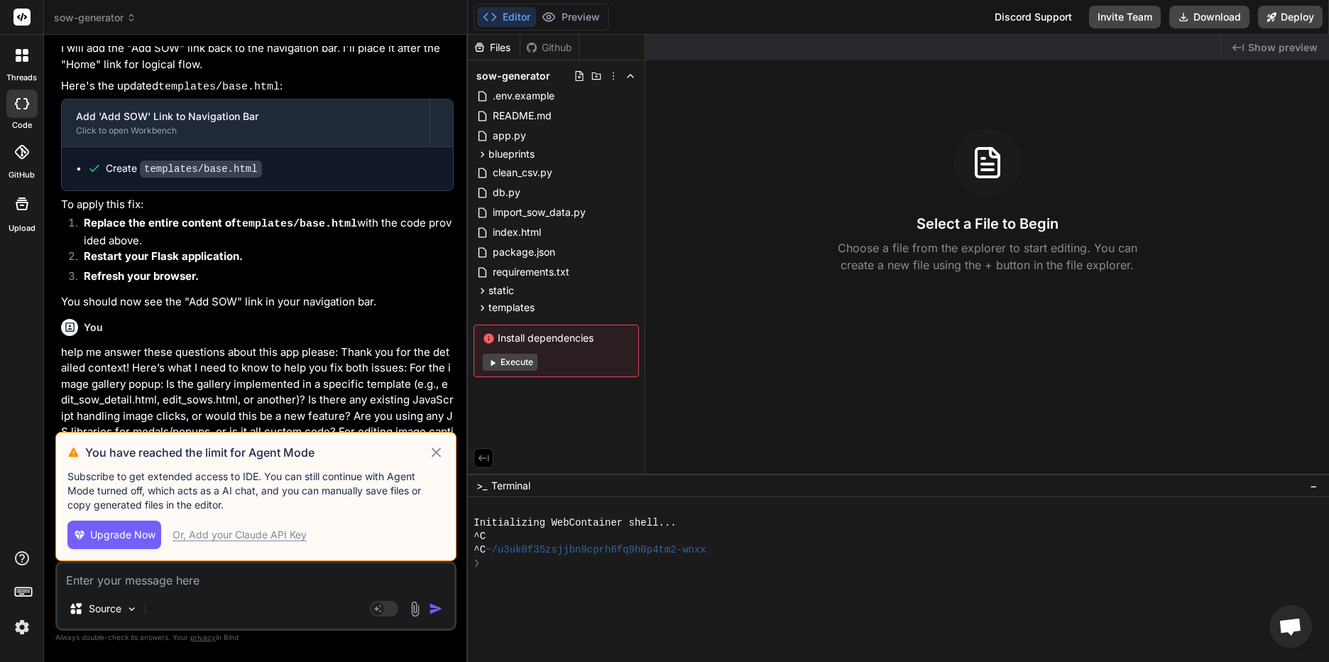
scroll to position [5054, 0]
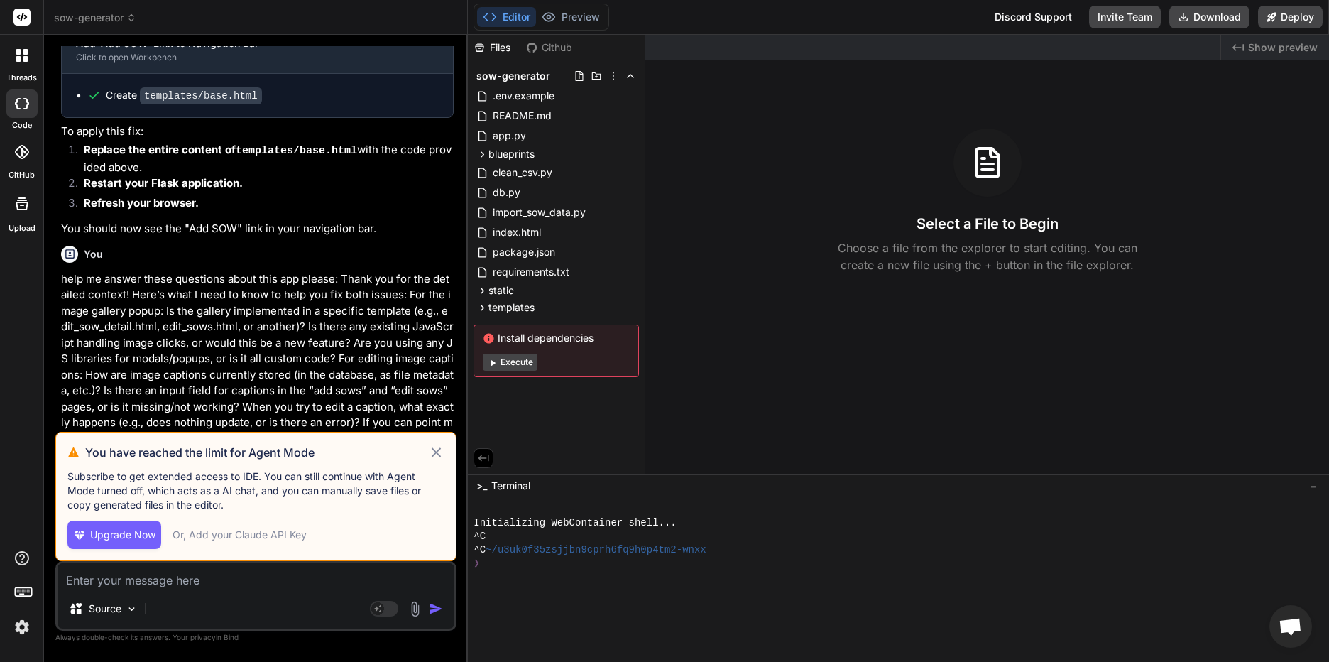
click at [434, 448] on icon at bounding box center [436, 452] width 16 height 17
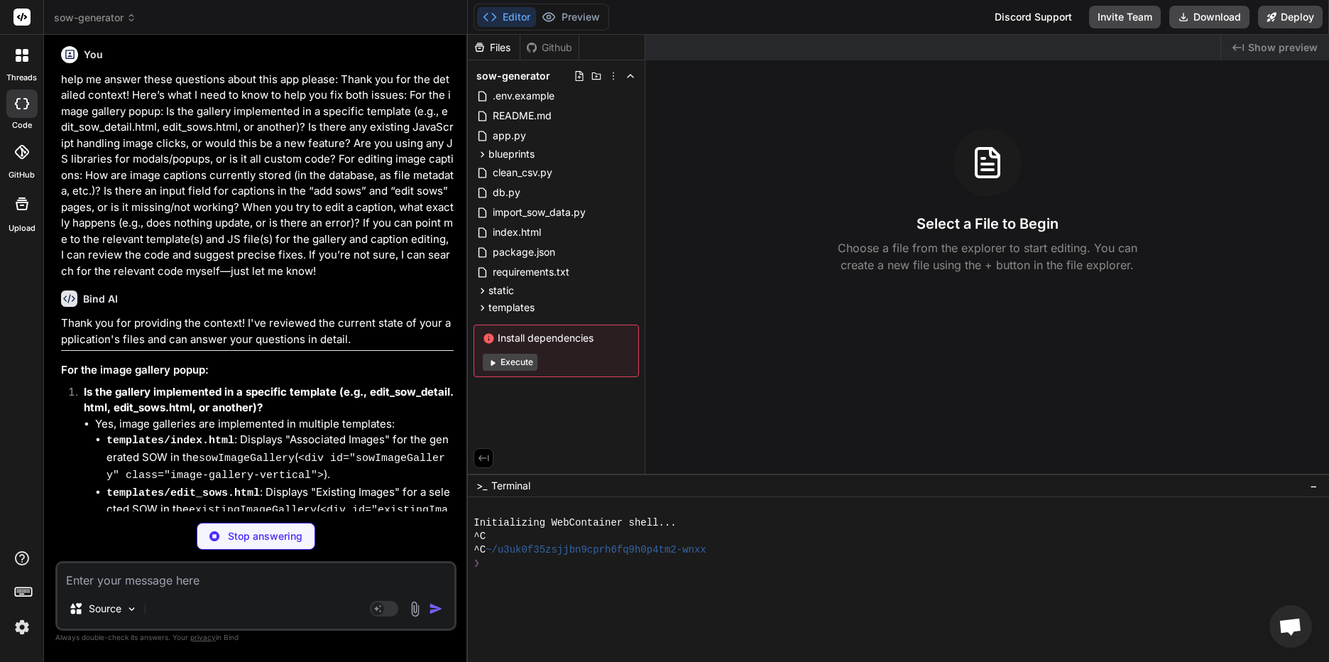
scroll to position [5338, 0]
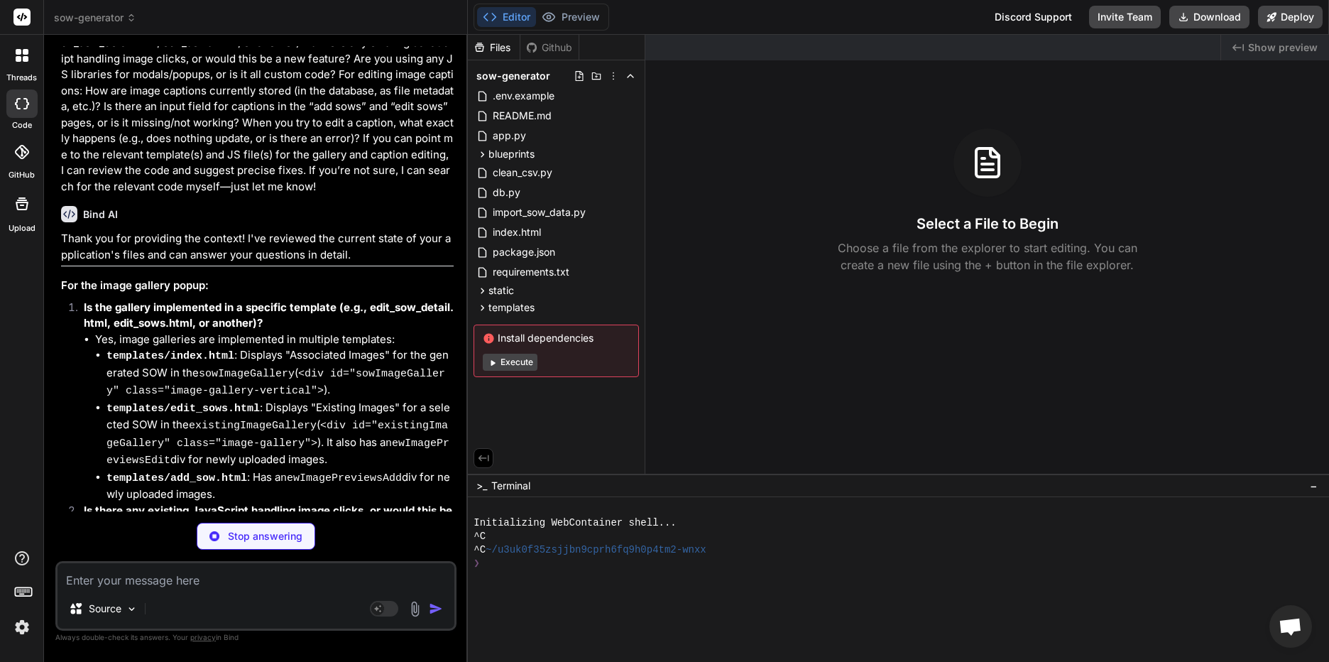
type textarea "x"
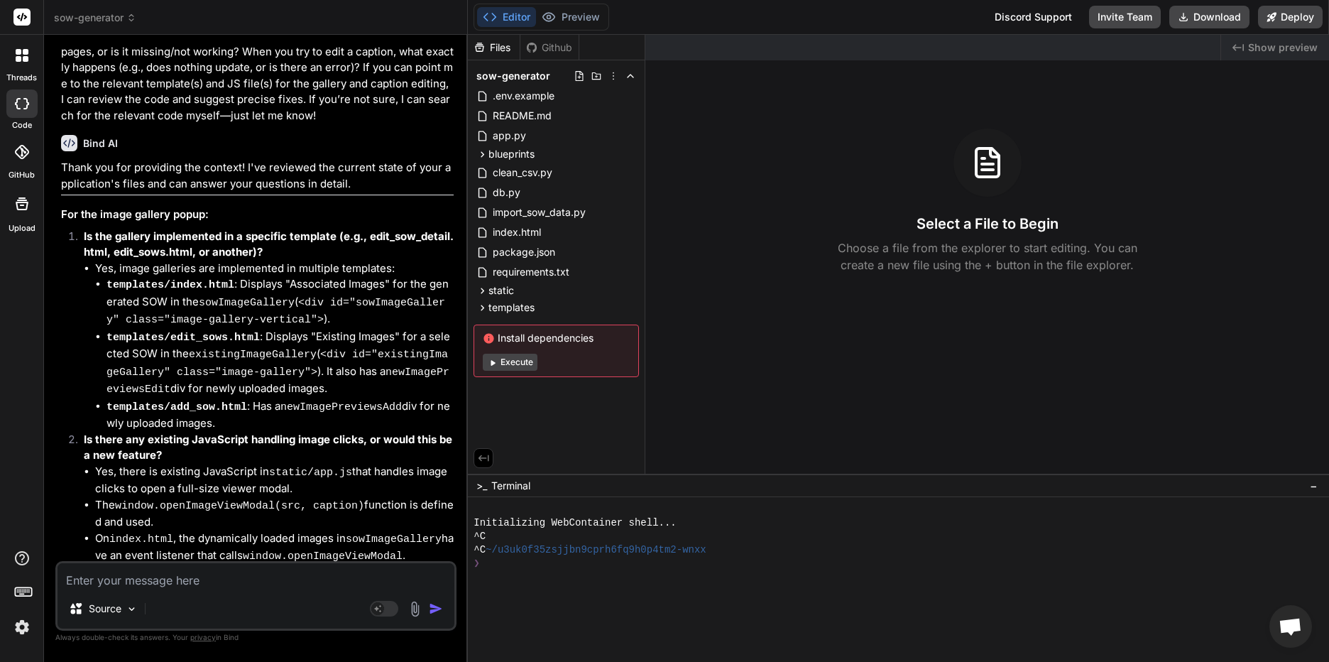
scroll to position [5054, 0]
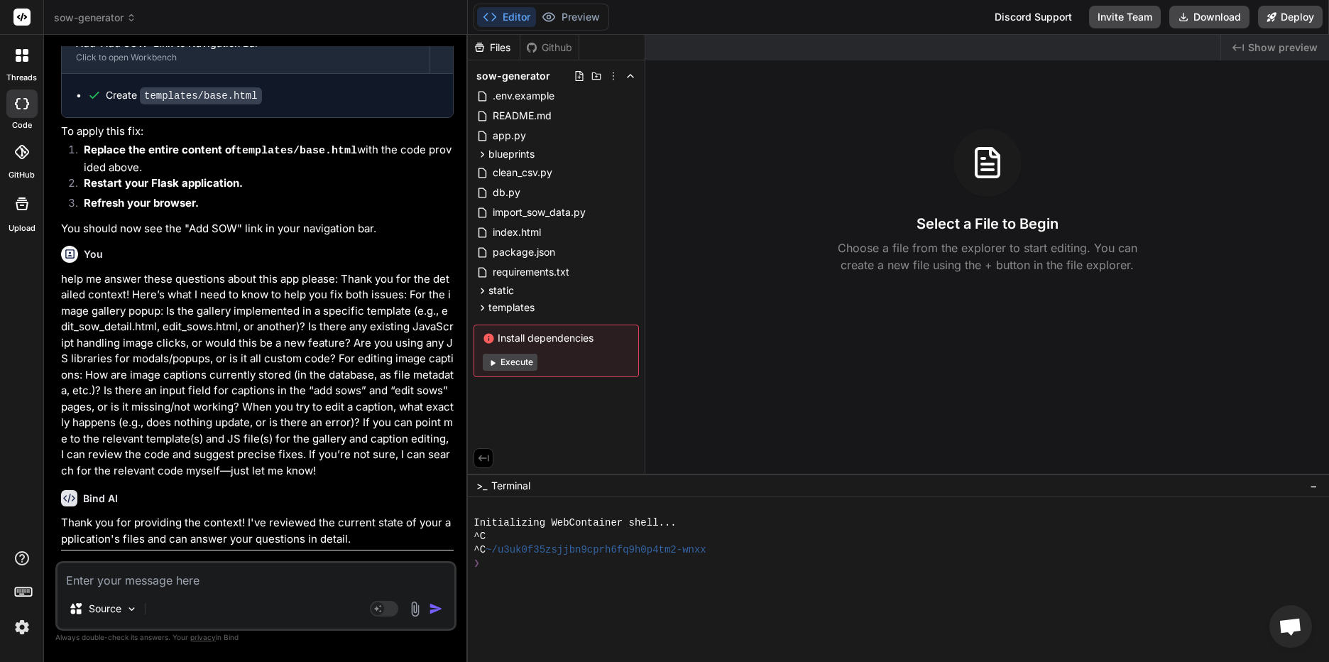
drag, startPoint x: 330, startPoint y: 472, endPoint x: 54, endPoint y: 423, distance: 279.9
click at [54, 423] on div "Bind AI Web Search Created with Pixso. Code Generator You button still doesn't …" at bounding box center [256, 348] width 424 height 626
drag, startPoint x: 54, startPoint y: 423, endPoint x: 146, endPoint y: 478, distance: 107.1
copy div "For the image gallery popup: Is the gallery implemented in a specific template …"
click at [354, 295] on p "help me answer these questions about this app please: Thank you for the detaile…" at bounding box center [257, 375] width 393 height 208
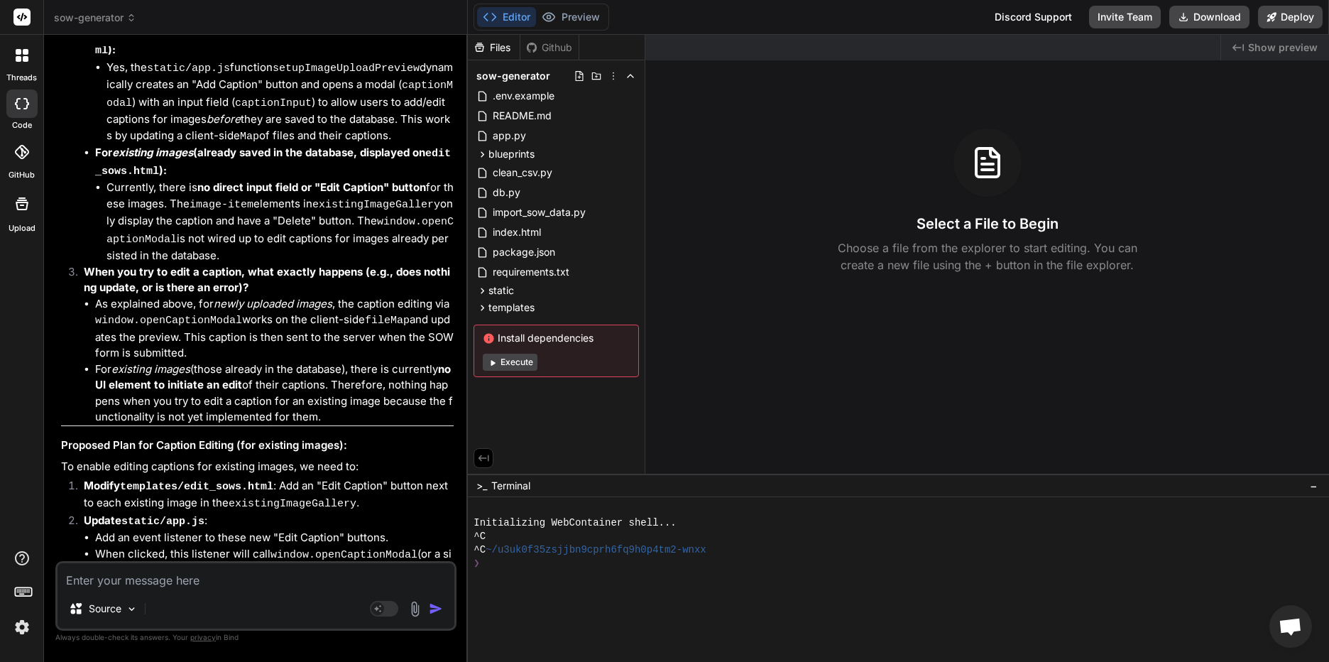
scroll to position [6335, 0]
